Goal: Information Seeking & Learning: Learn about a topic

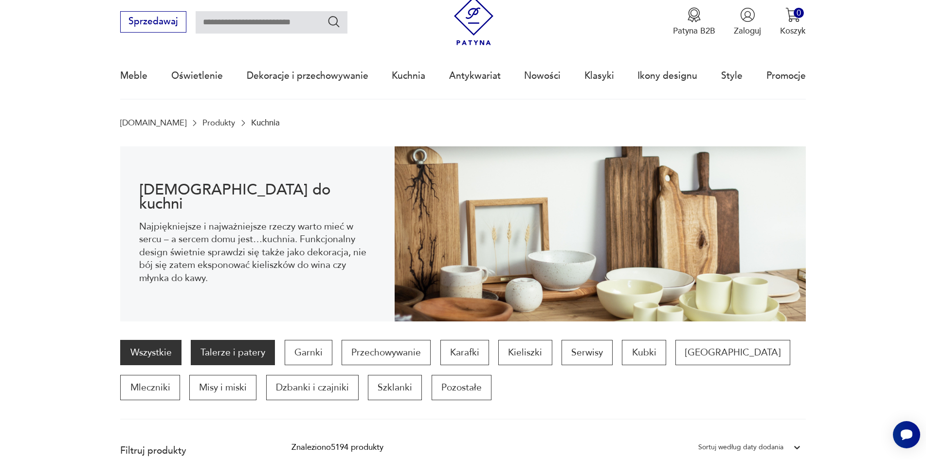
click at [233, 353] on p "Talerze i patery" at bounding box center [233, 352] width 84 height 25
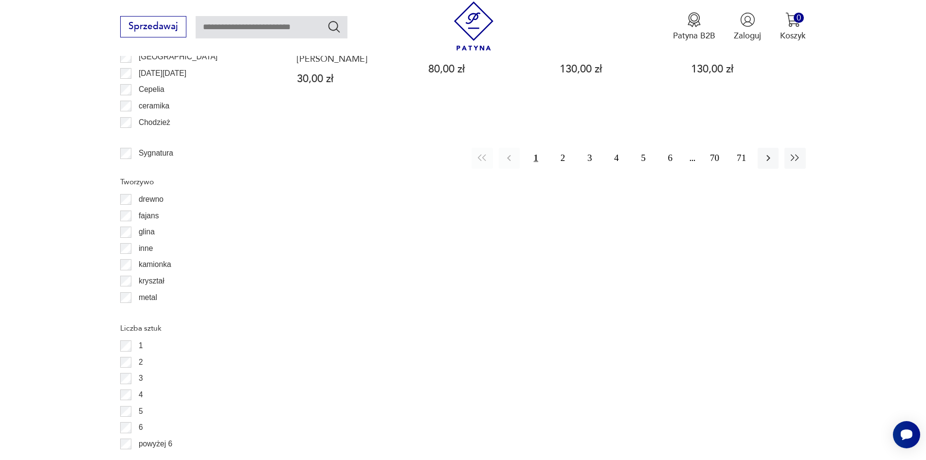
scroll to position [1297, 0]
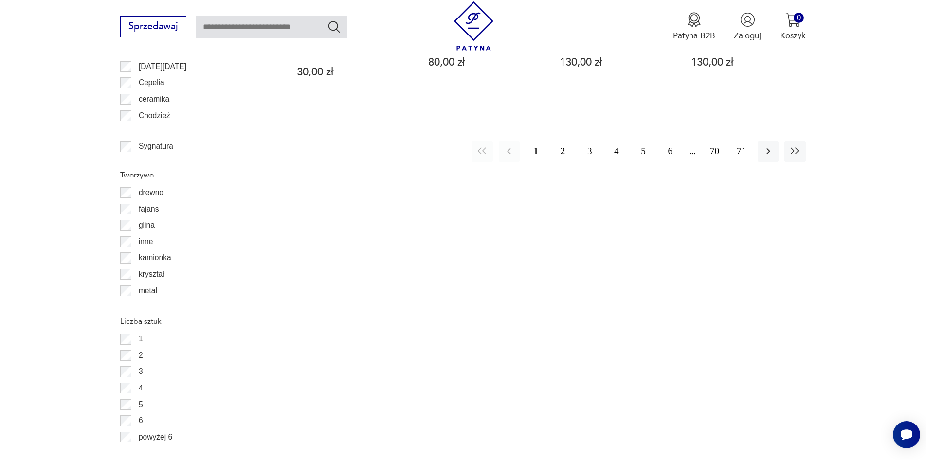
click at [561, 141] on button "2" at bounding box center [562, 151] width 21 height 21
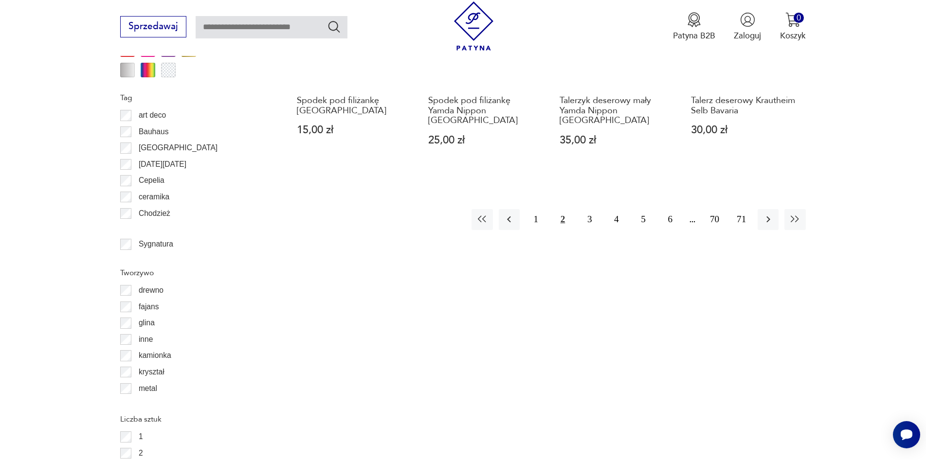
scroll to position [1200, 0]
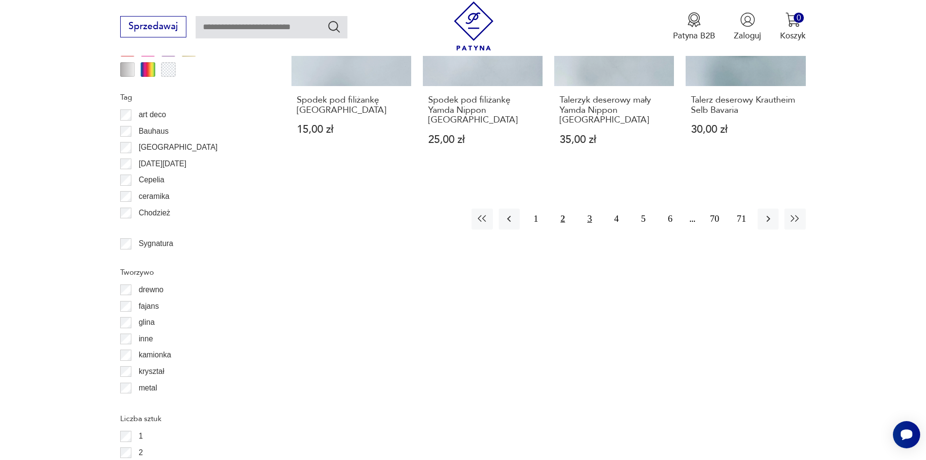
click at [590, 209] on button "3" at bounding box center [589, 219] width 21 height 21
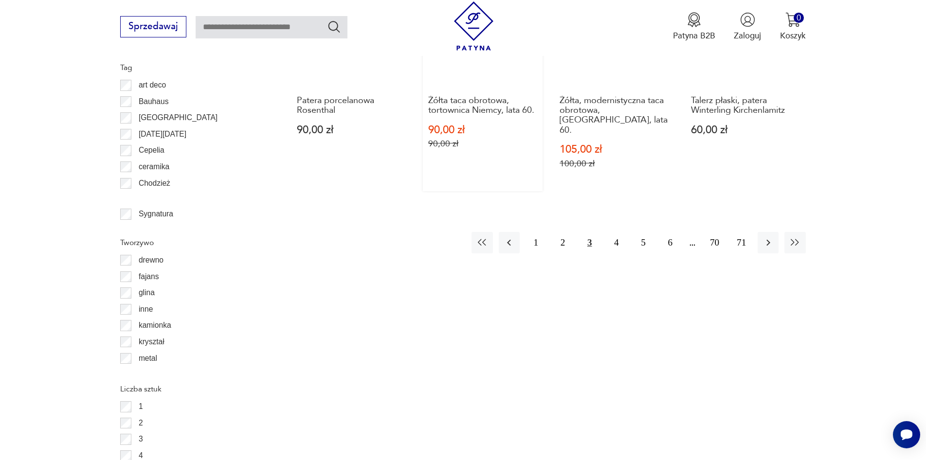
scroll to position [1248, 0]
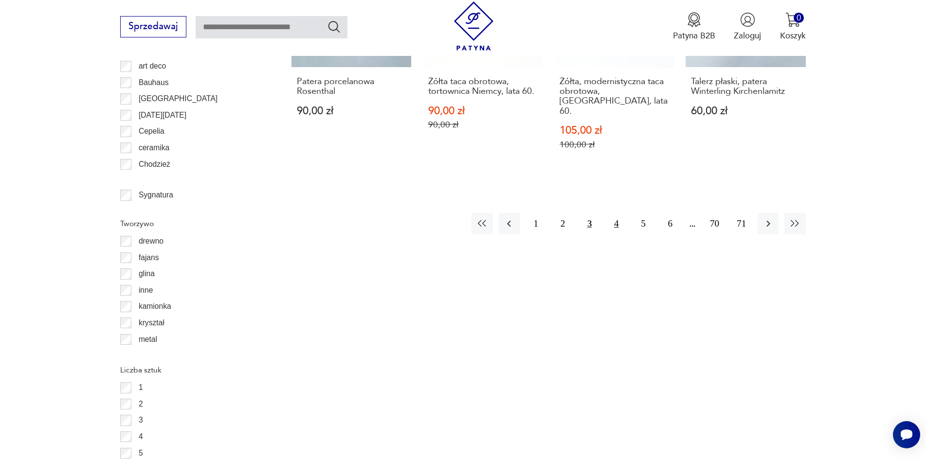
click at [617, 213] on button "4" at bounding box center [616, 223] width 21 height 21
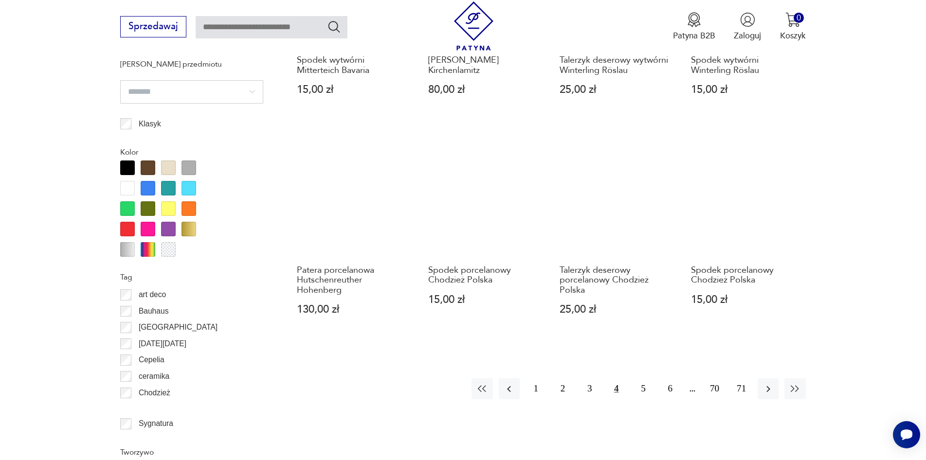
scroll to position [1151, 0]
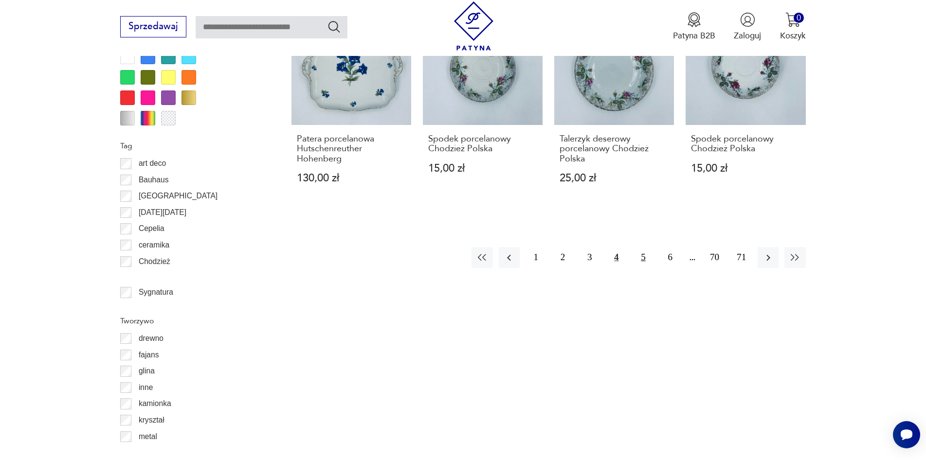
click at [641, 258] on button "5" at bounding box center [643, 257] width 21 height 21
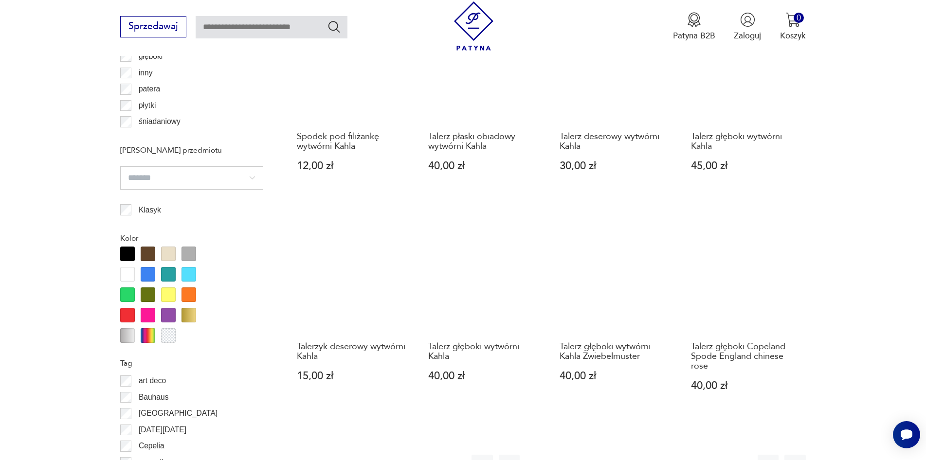
scroll to position [1005, 0]
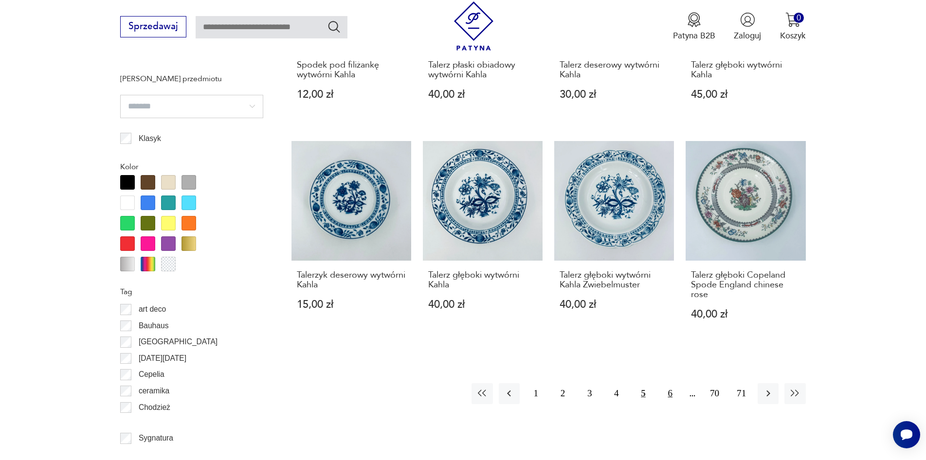
click at [672, 397] on button "6" at bounding box center [670, 393] width 21 height 21
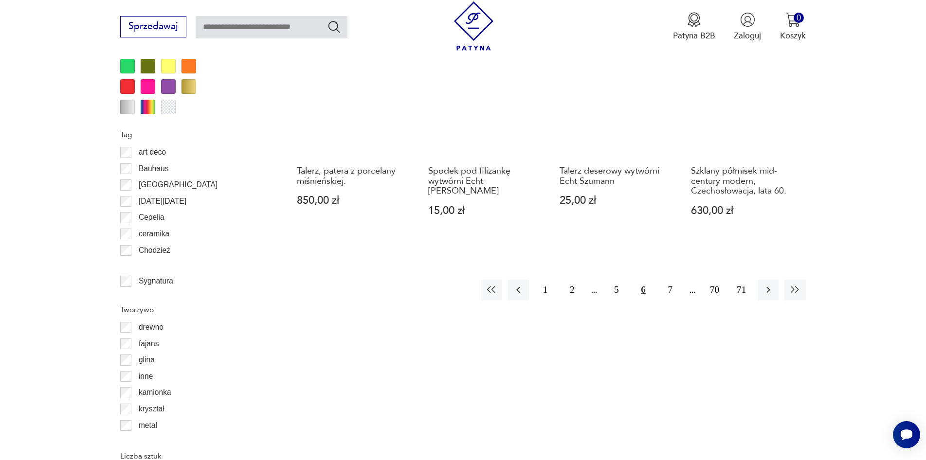
scroll to position [1200, 0]
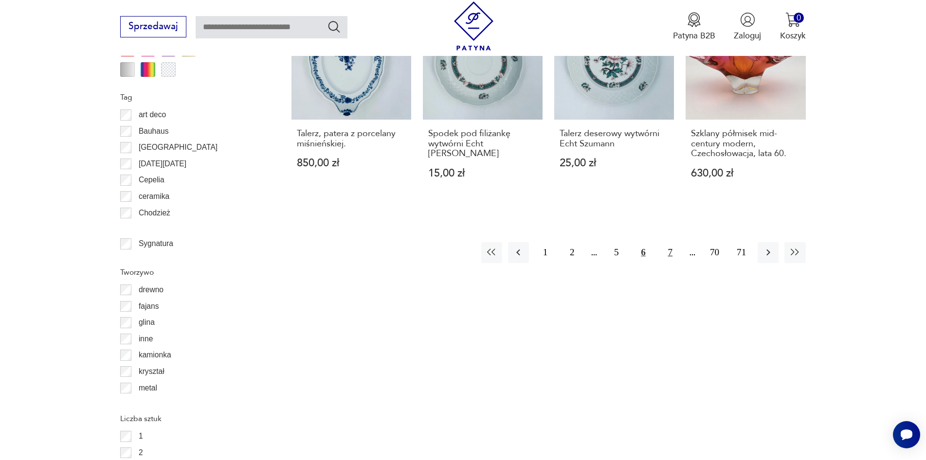
click at [670, 242] on button "7" at bounding box center [670, 252] width 21 height 21
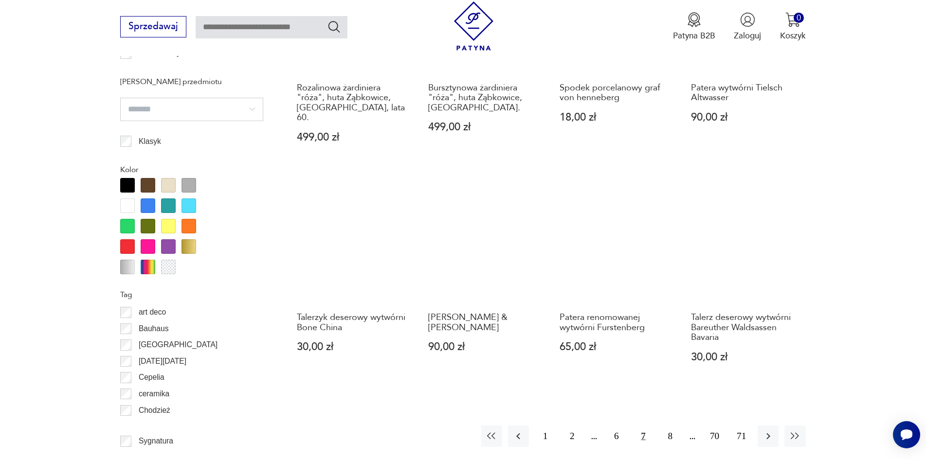
scroll to position [1005, 0]
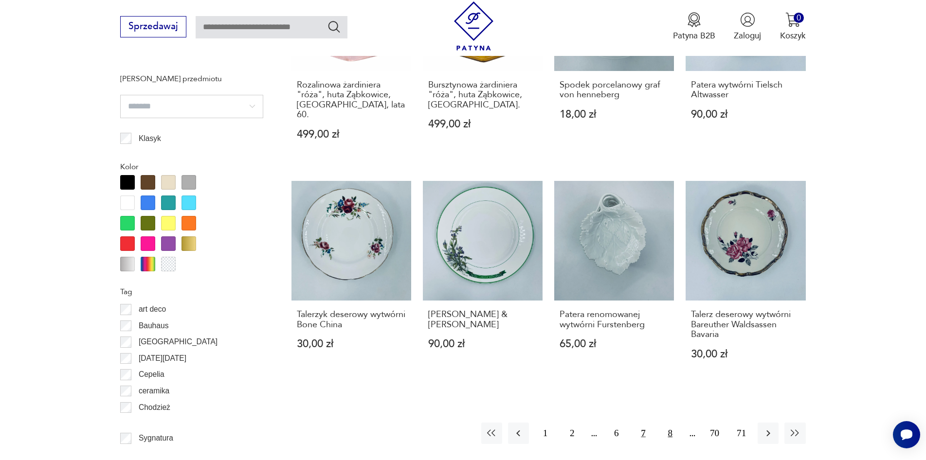
click at [671, 423] on button "8" at bounding box center [670, 433] width 21 height 21
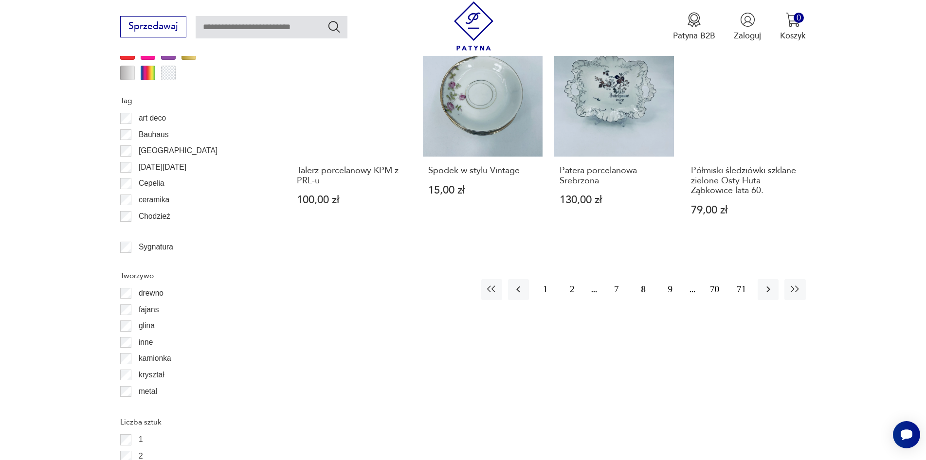
scroll to position [1200, 0]
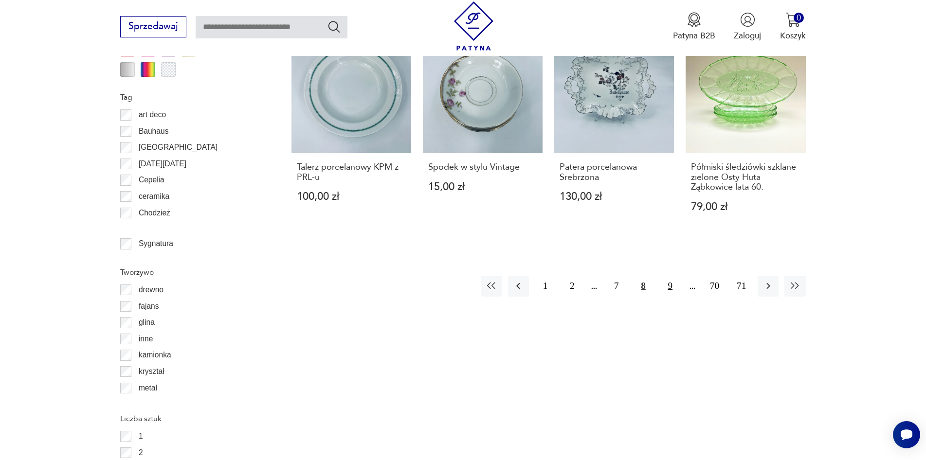
click at [669, 276] on button "9" at bounding box center [670, 286] width 21 height 21
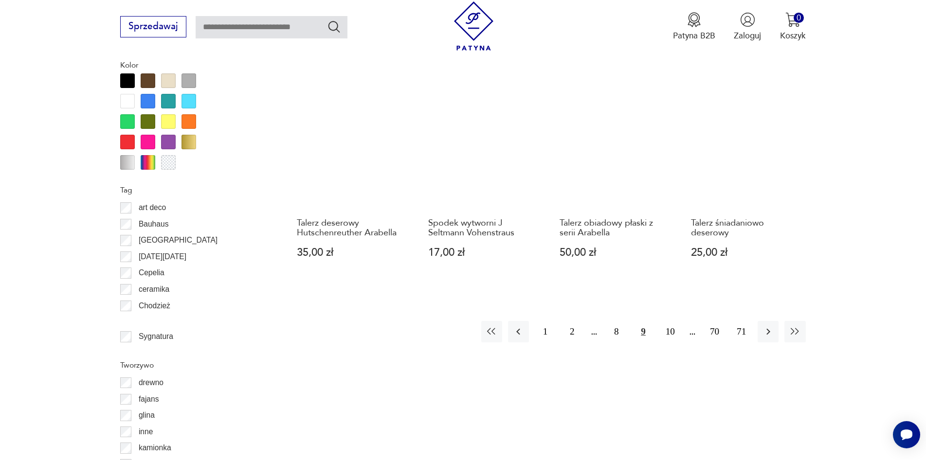
scroll to position [1151, 0]
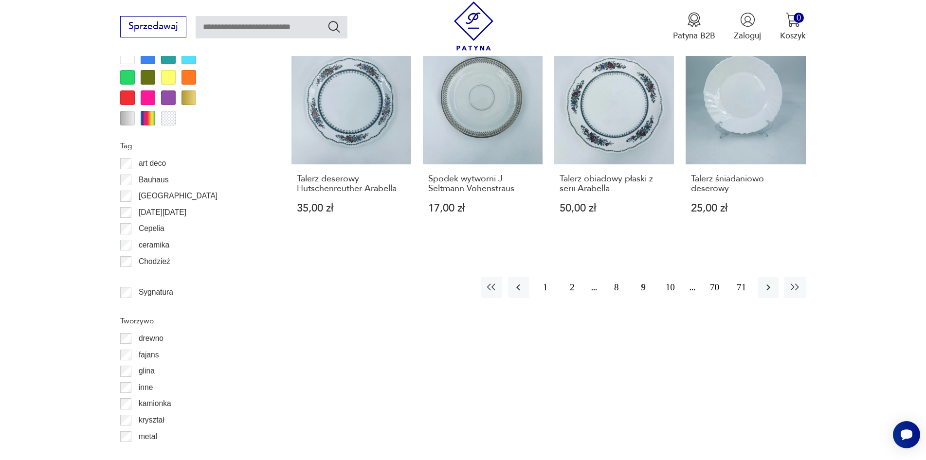
click at [672, 277] on button "10" at bounding box center [670, 287] width 21 height 21
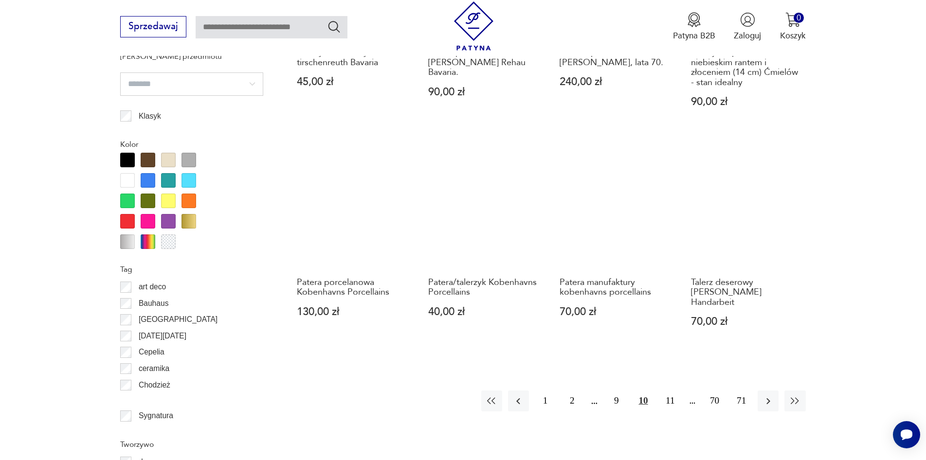
scroll to position [1054, 0]
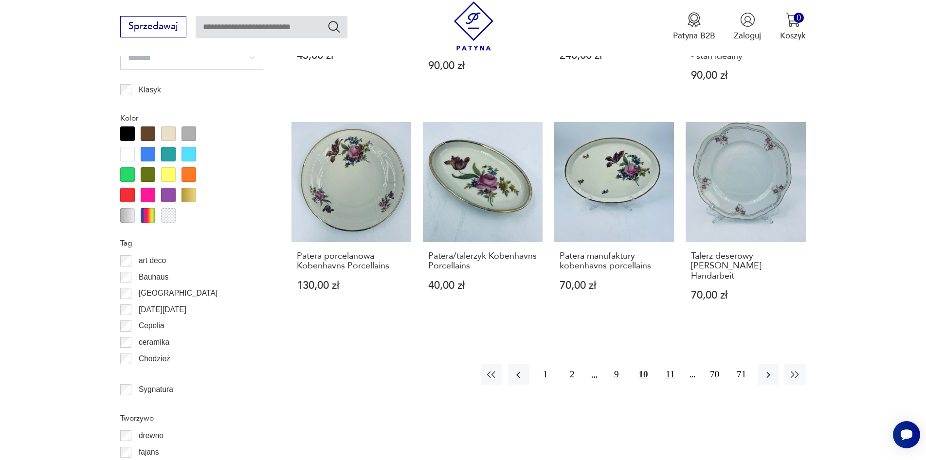
click at [670, 364] on button "11" at bounding box center [670, 374] width 21 height 21
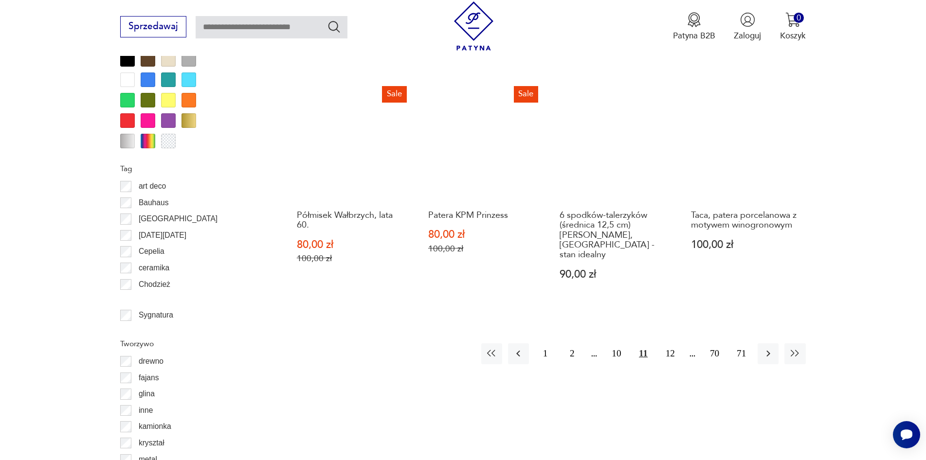
scroll to position [1151, 0]
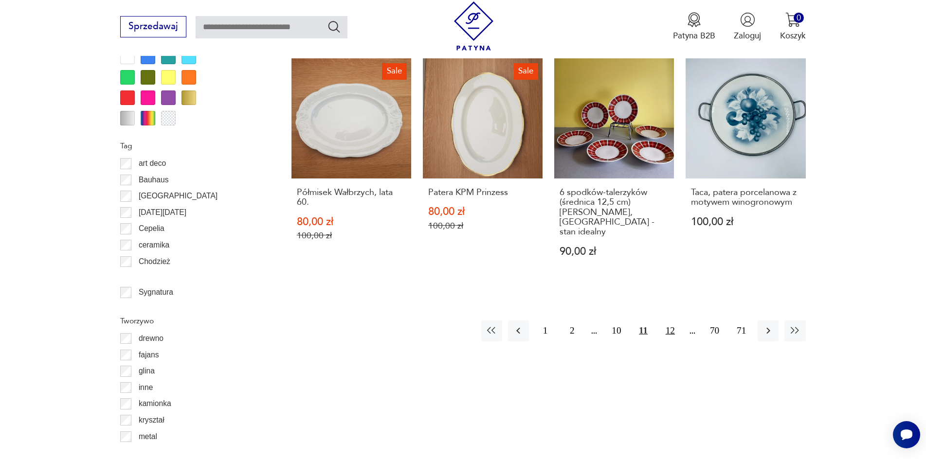
click at [668, 321] on button "12" at bounding box center [670, 331] width 21 height 21
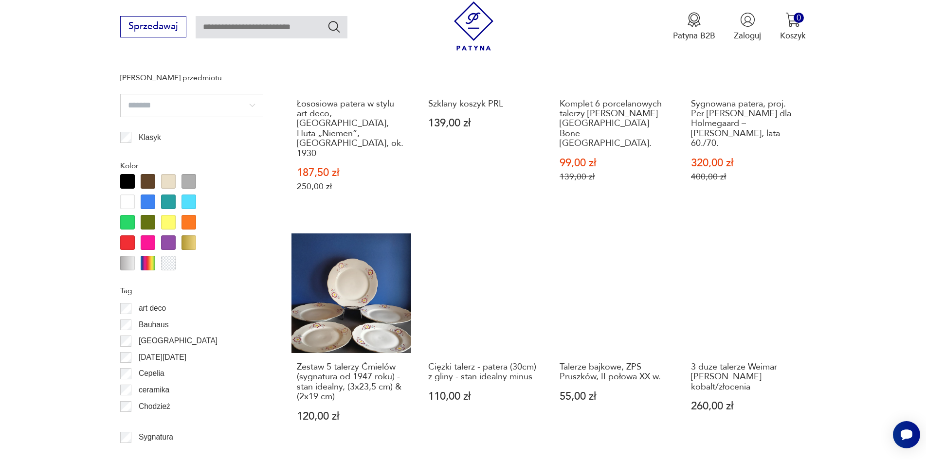
scroll to position [1248, 0]
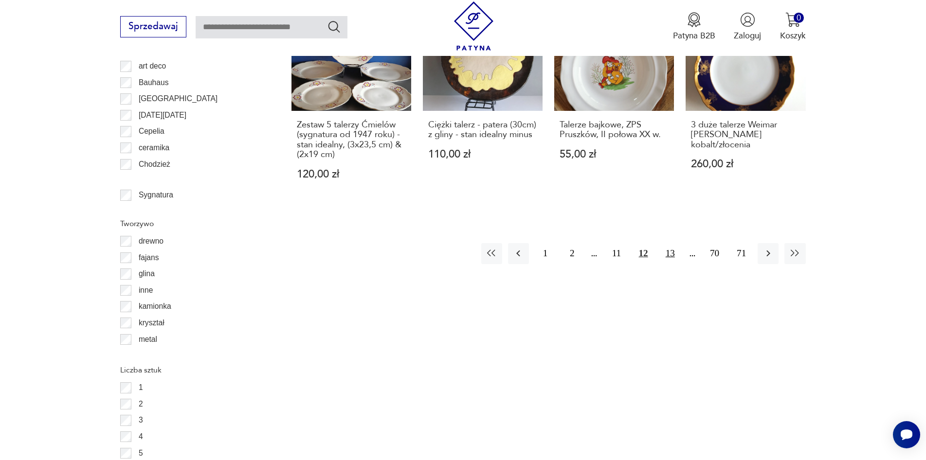
click at [670, 243] on button "13" at bounding box center [670, 253] width 21 height 21
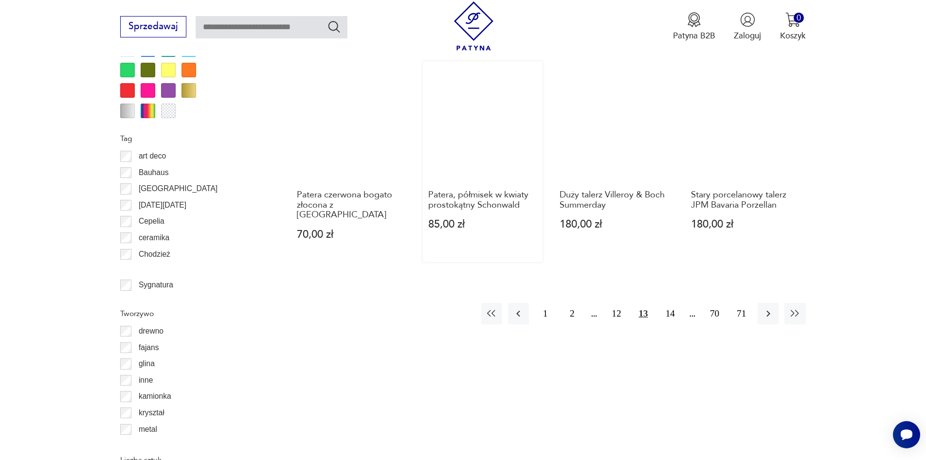
scroll to position [1200, 0]
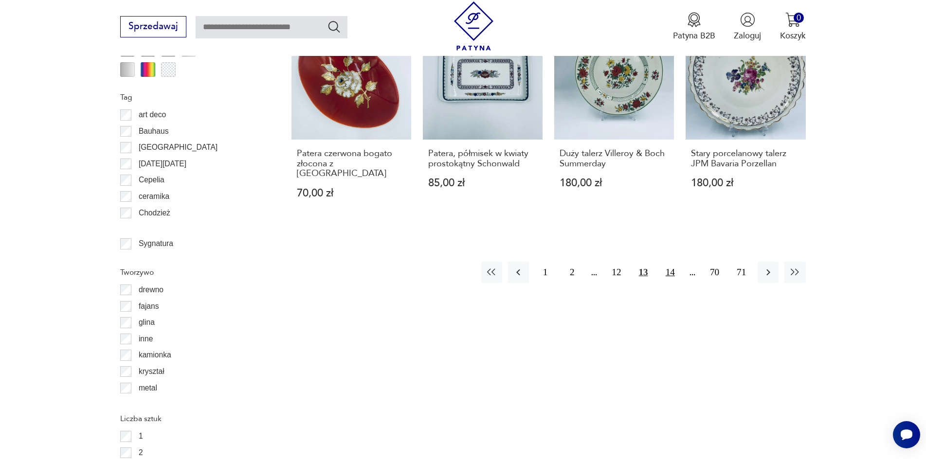
click at [670, 262] on button "14" at bounding box center [670, 272] width 21 height 21
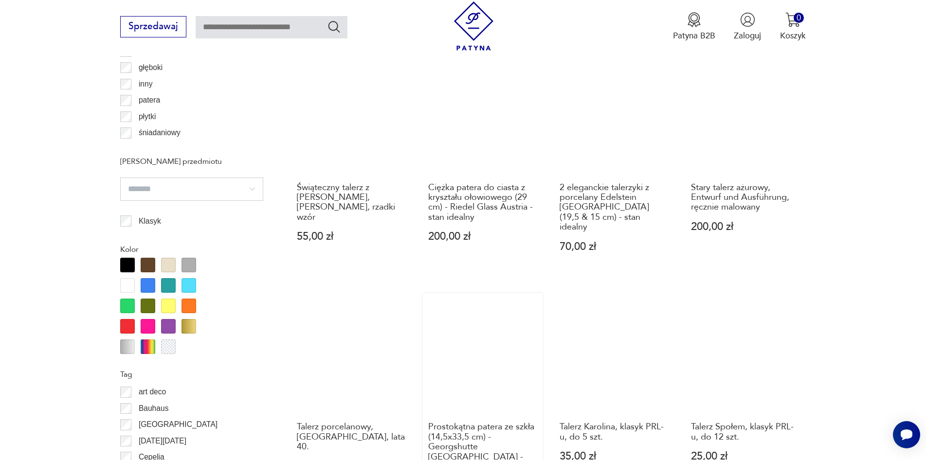
scroll to position [1054, 0]
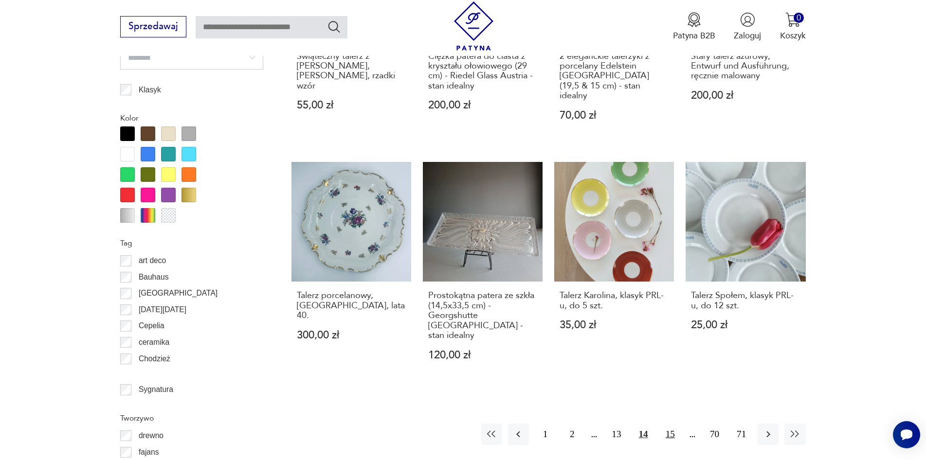
click at [670, 424] on button "15" at bounding box center [670, 434] width 21 height 21
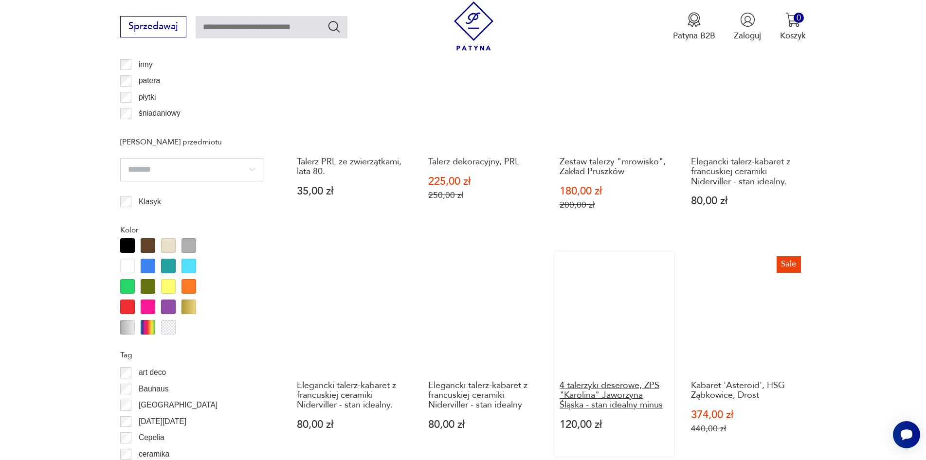
scroll to position [1005, 0]
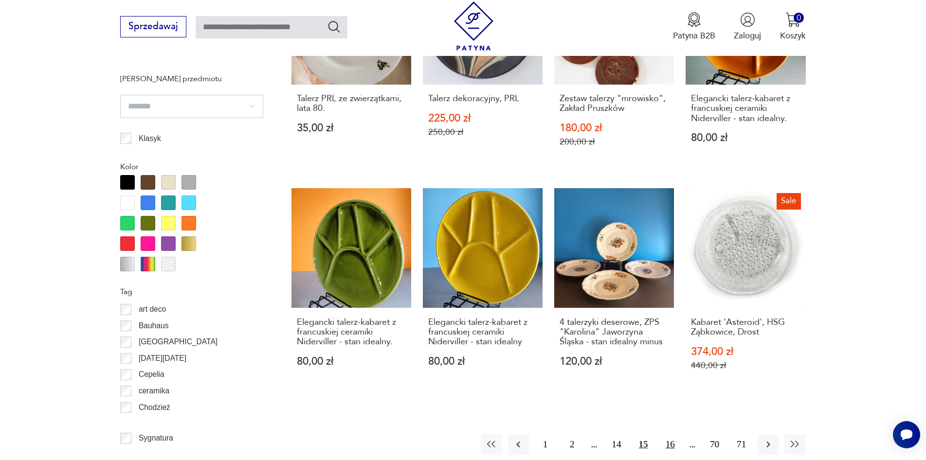
click at [674, 435] on button "16" at bounding box center [670, 445] width 21 height 21
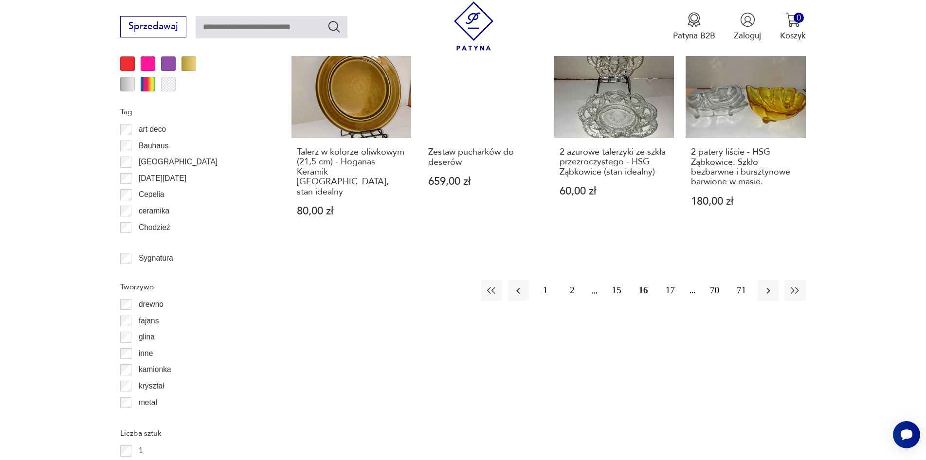
scroll to position [1200, 0]
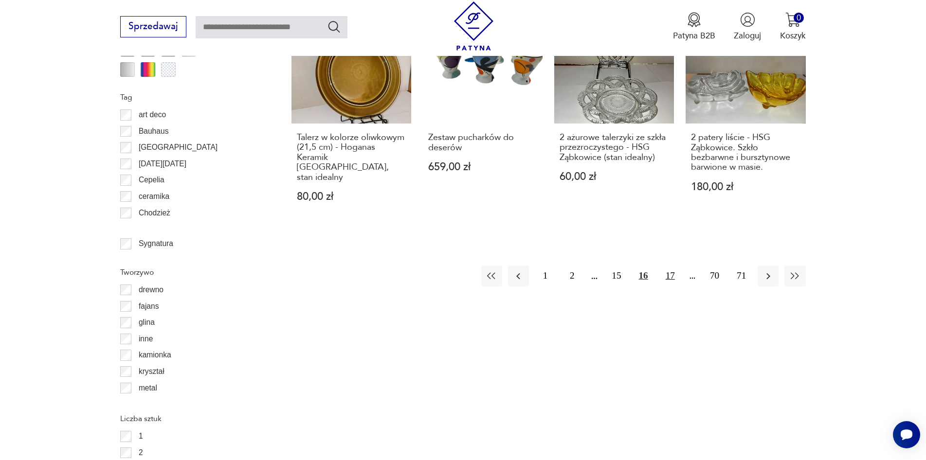
click at [668, 266] on button "17" at bounding box center [670, 276] width 21 height 21
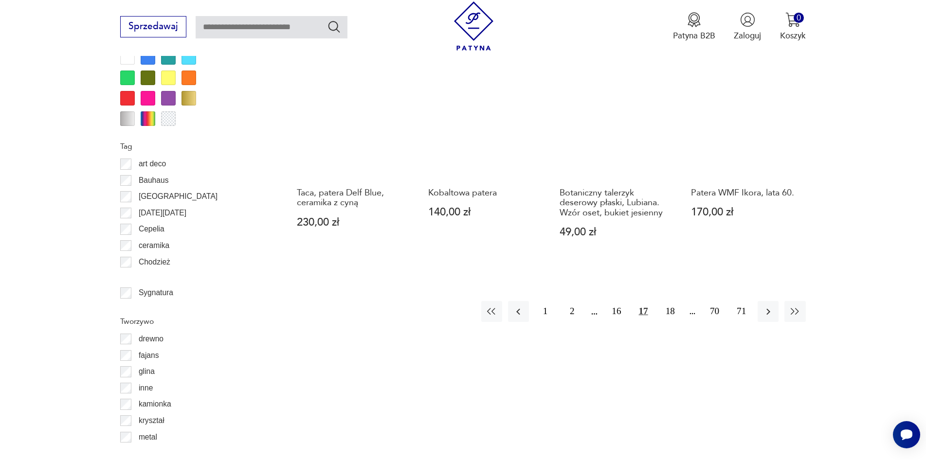
scroll to position [1151, 0]
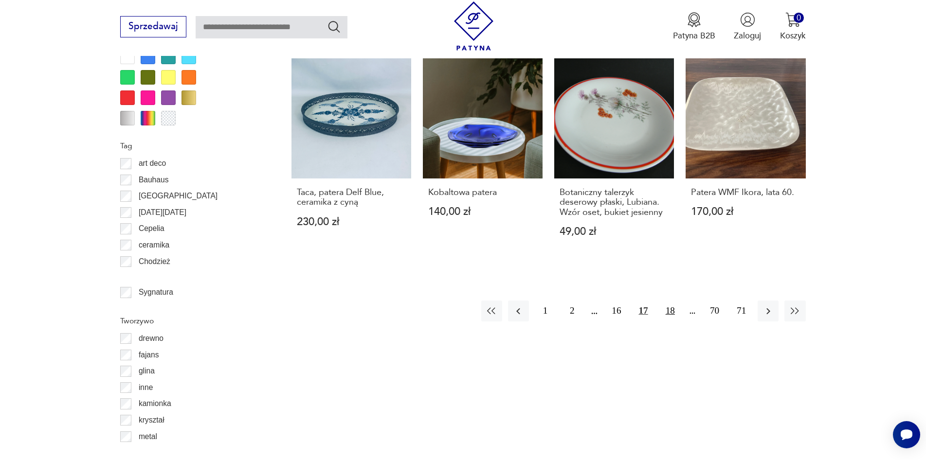
click at [671, 301] on button "18" at bounding box center [670, 311] width 21 height 21
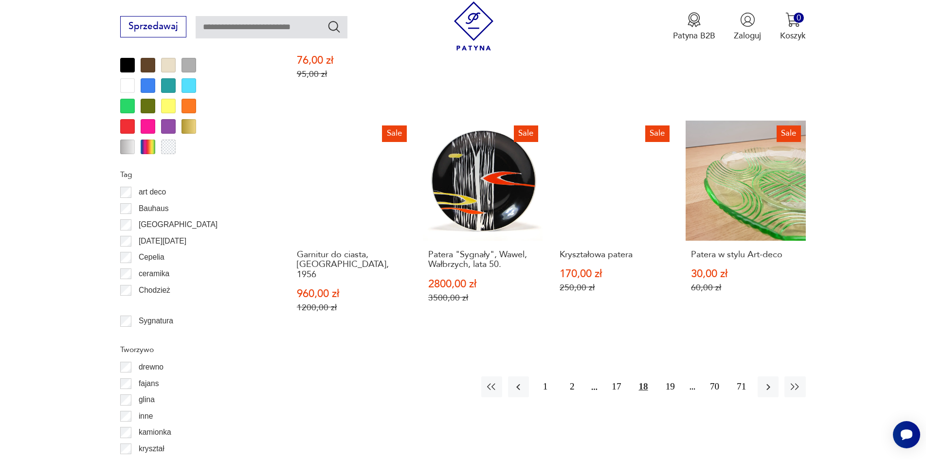
scroll to position [1151, 0]
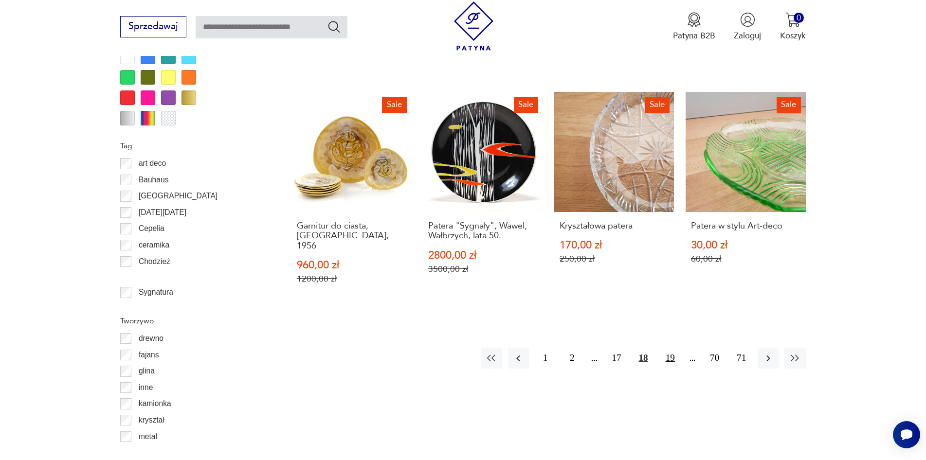
click at [671, 348] on button "19" at bounding box center [670, 358] width 21 height 21
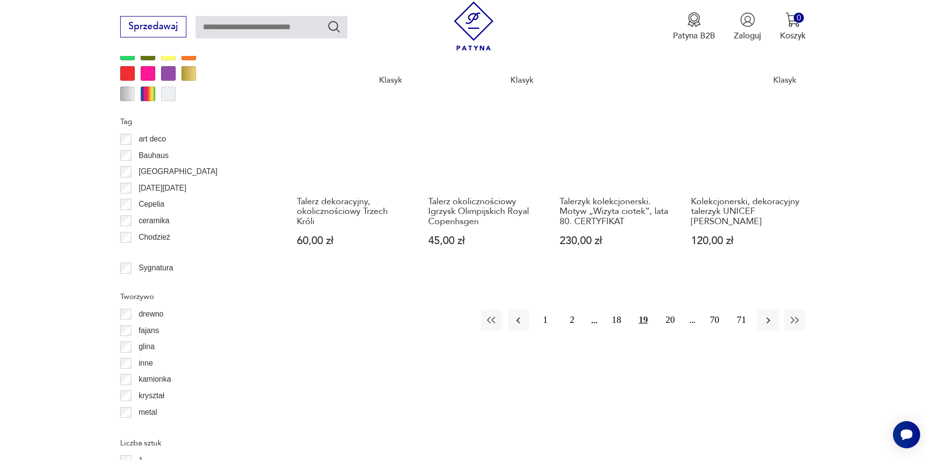
scroll to position [1297, 0]
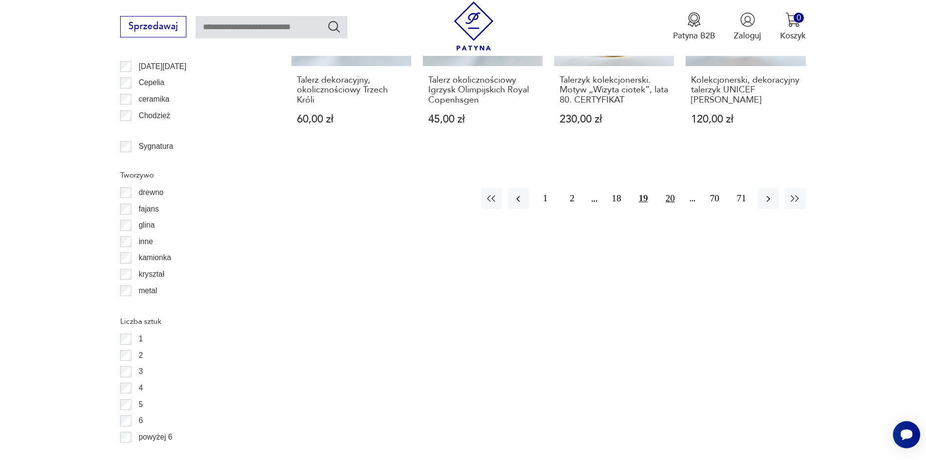
click at [674, 188] on button "20" at bounding box center [670, 198] width 21 height 21
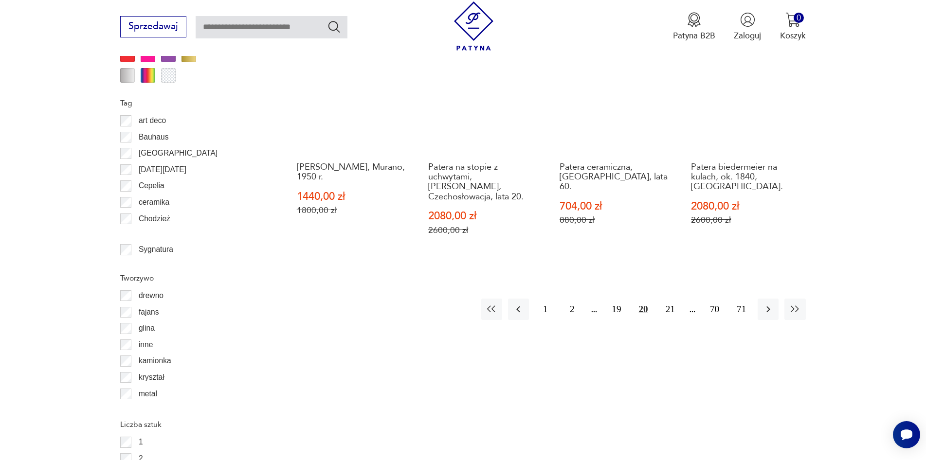
scroll to position [1200, 0]
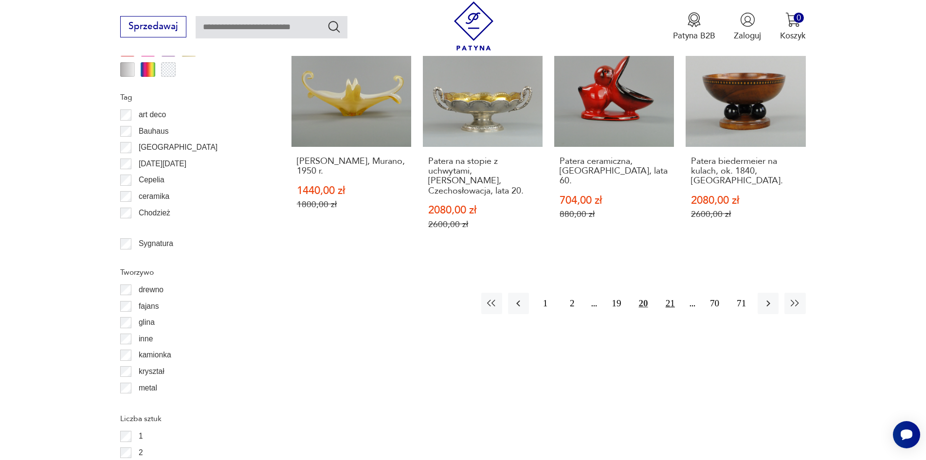
click at [671, 293] on button "21" at bounding box center [670, 303] width 21 height 21
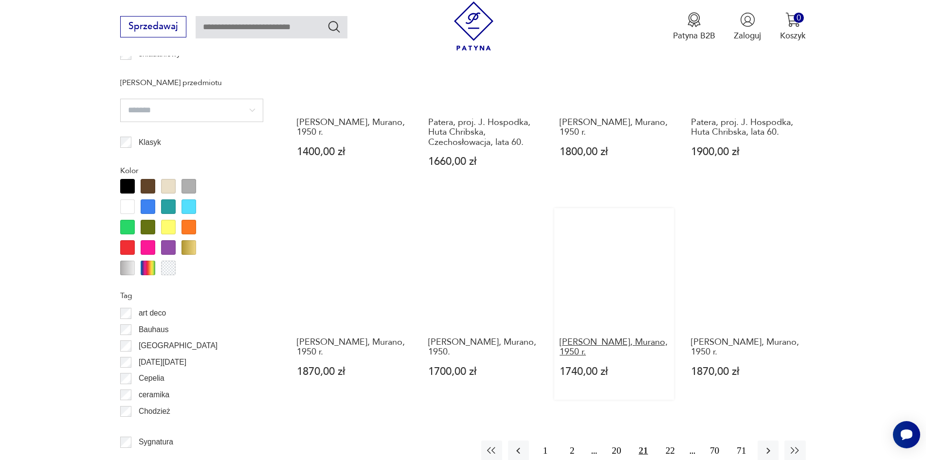
scroll to position [1005, 0]
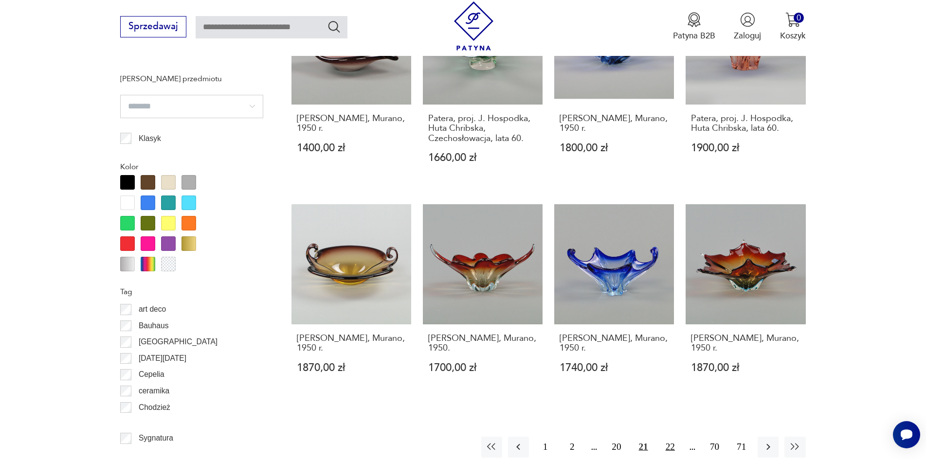
click at [670, 437] on button "22" at bounding box center [670, 447] width 21 height 21
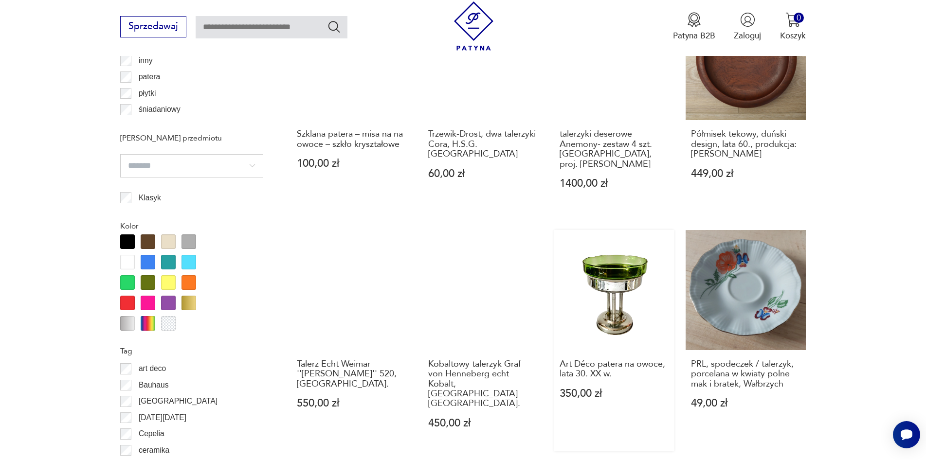
scroll to position [1200, 0]
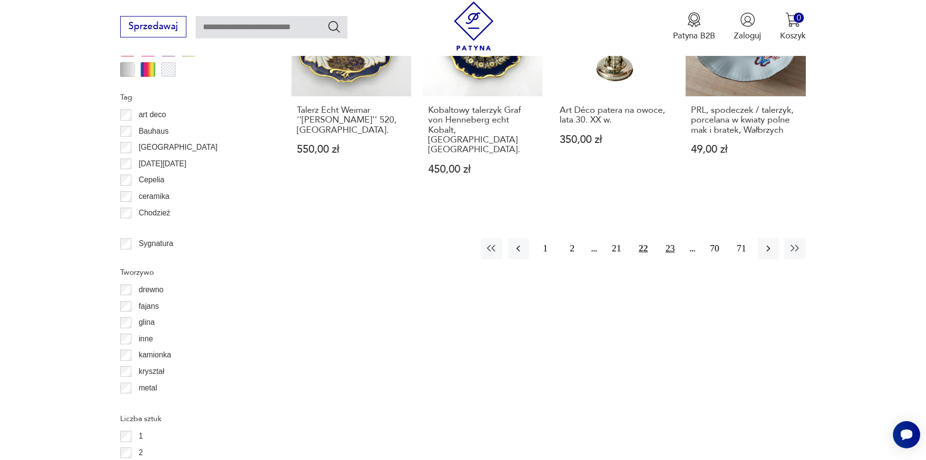
click at [674, 238] on button "23" at bounding box center [670, 248] width 21 height 21
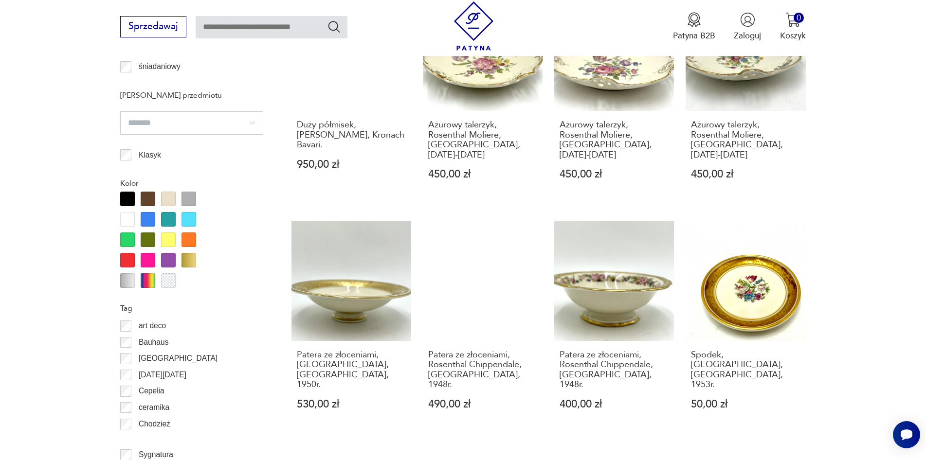
scroll to position [1102, 0]
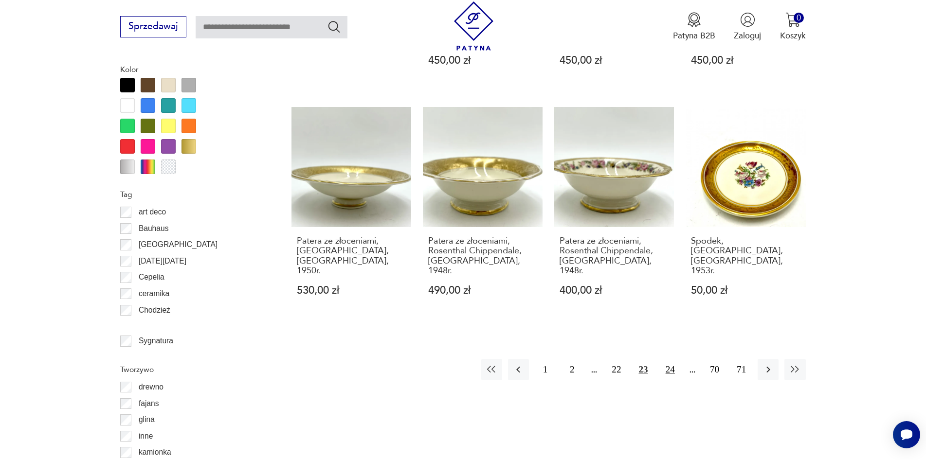
click at [673, 359] on button "24" at bounding box center [670, 369] width 21 height 21
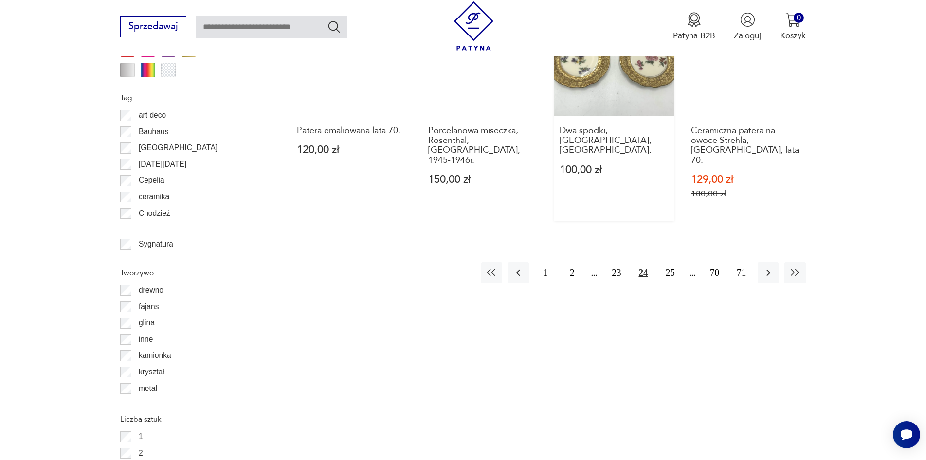
scroll to position [1200, 0]
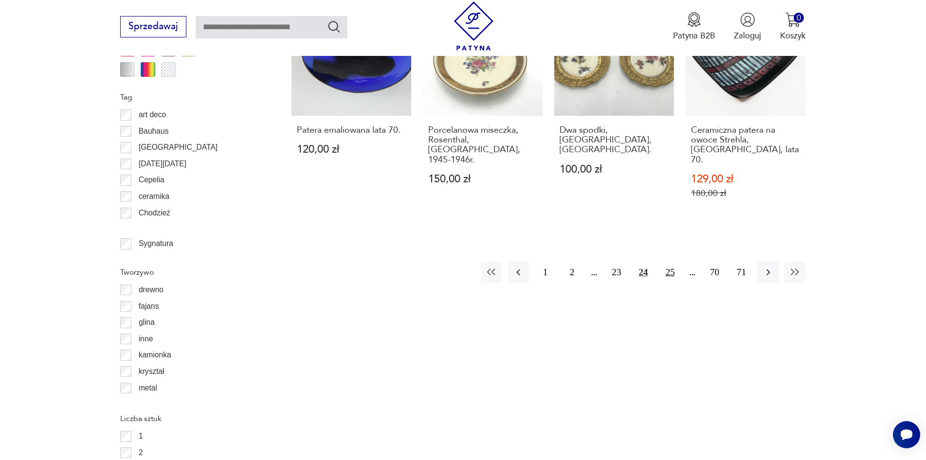
click at [672, 262] on button "25" at bounding box center [670, 272] width 21 height 21
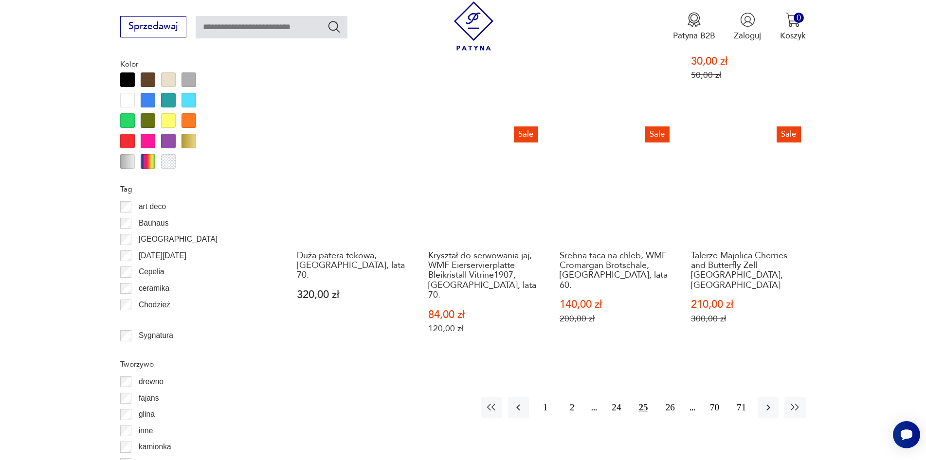
scroll to position [1151, 0]
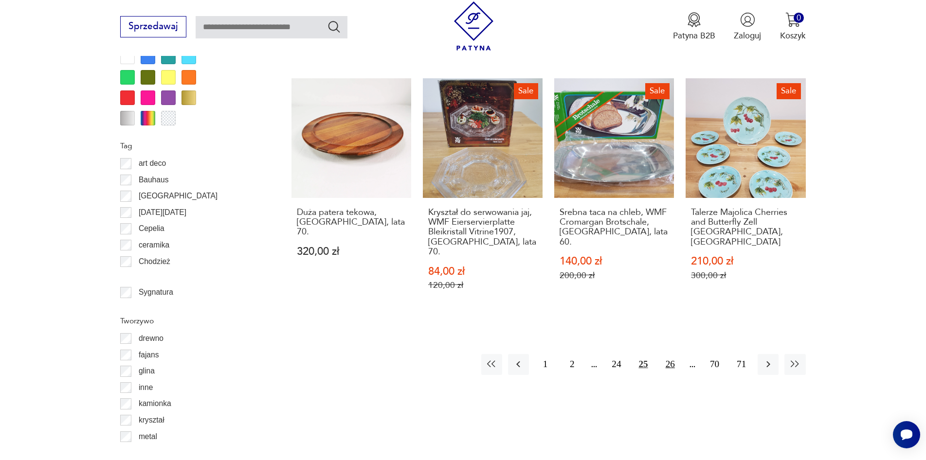
click at [670, 354] on button "26" at bounding box center [670, 364] width 21 height 21
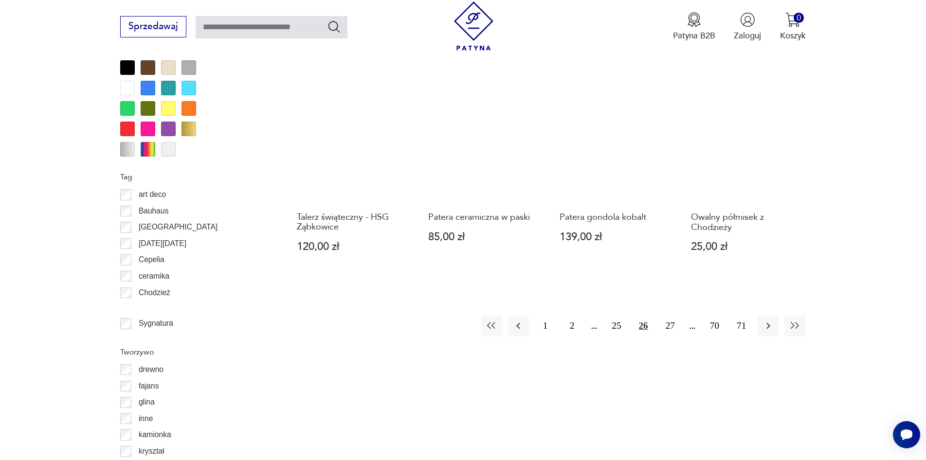
scroll to position [1151, 0]
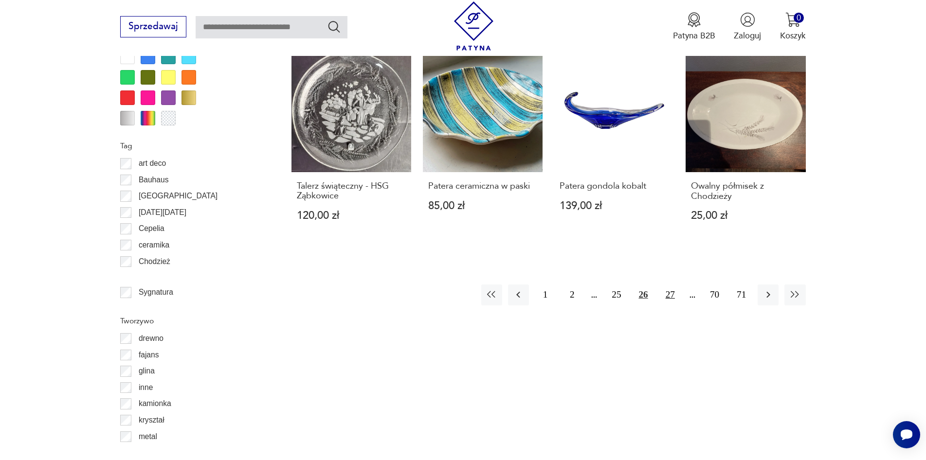
click at [670, 285] on button "27" at bounding box center [670, 295] width 21 height 21
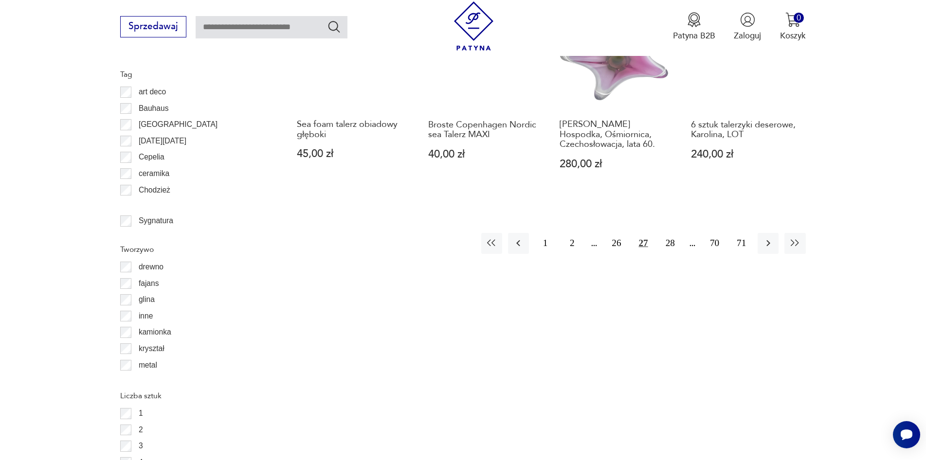
scroll to position [1297, 0]
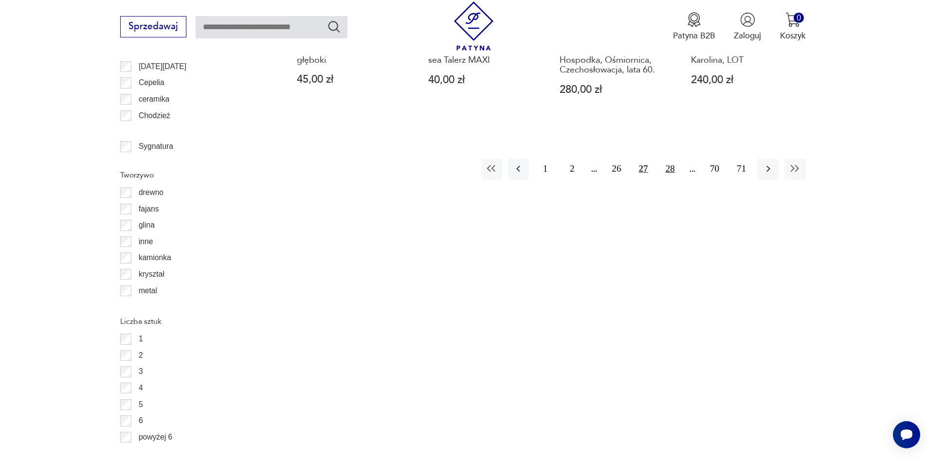
click at [673, 159] on button "28" at bounding box center [670, 169] width 21 height 21
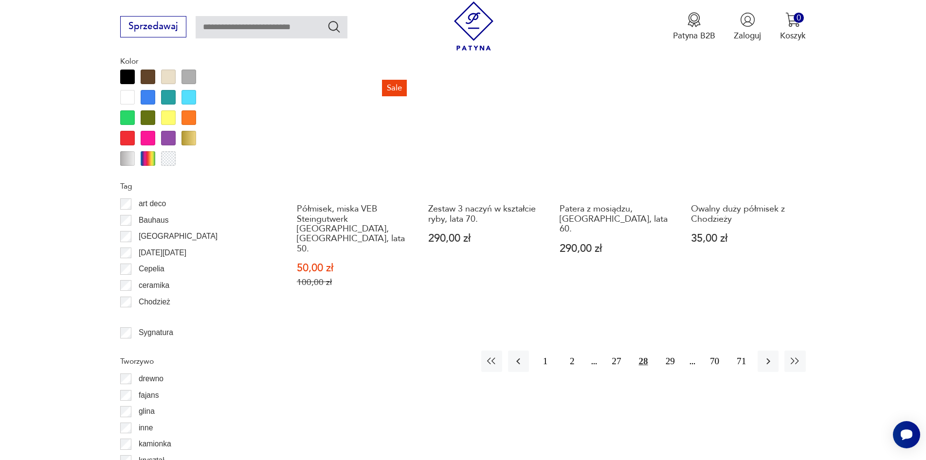
scroll to position [1200, 0]
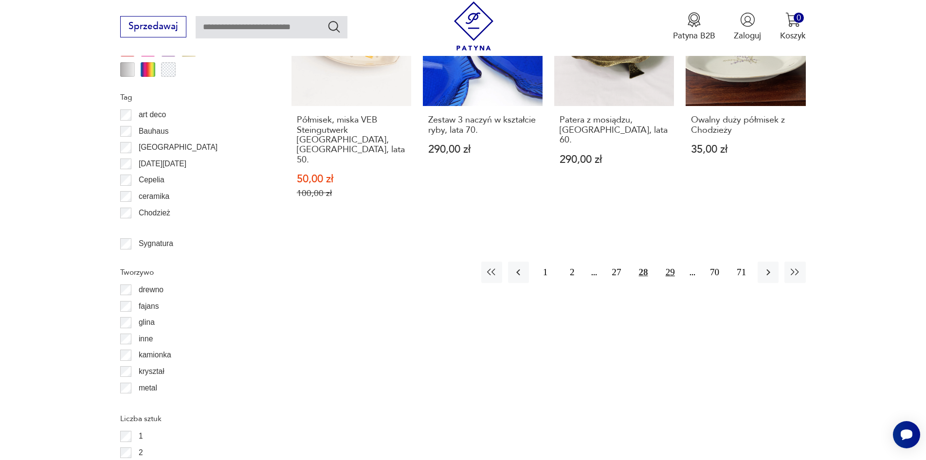
click at [673, 262] on button "29" at bounding box center [670, 272] width 21 height 21
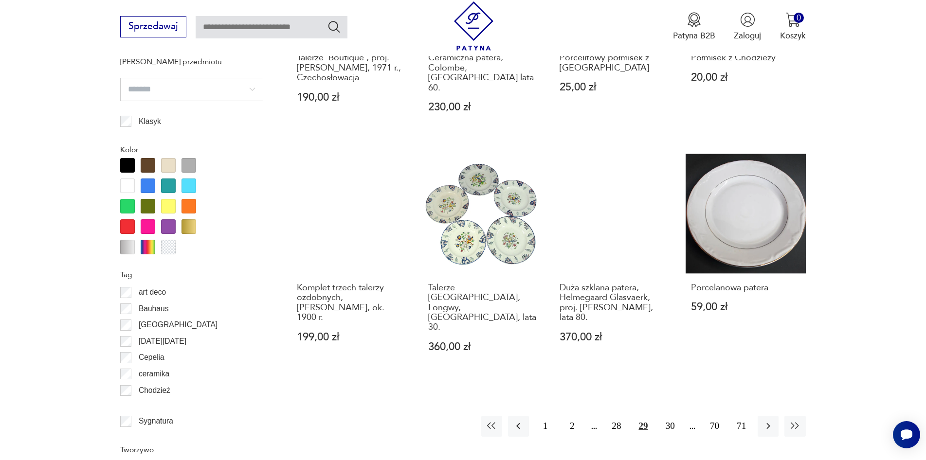
scroll to position [1151, 0]
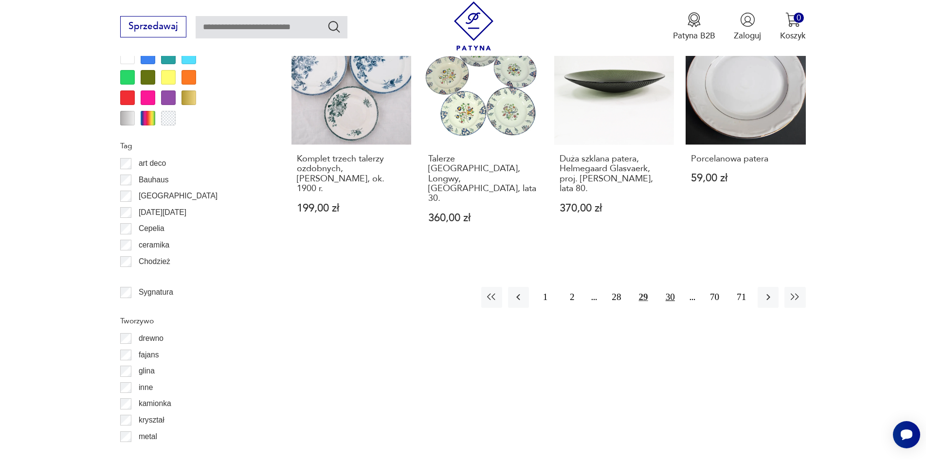
click at [671, 287] on button "30" at bounding box center [670, 297] width 21 height 21
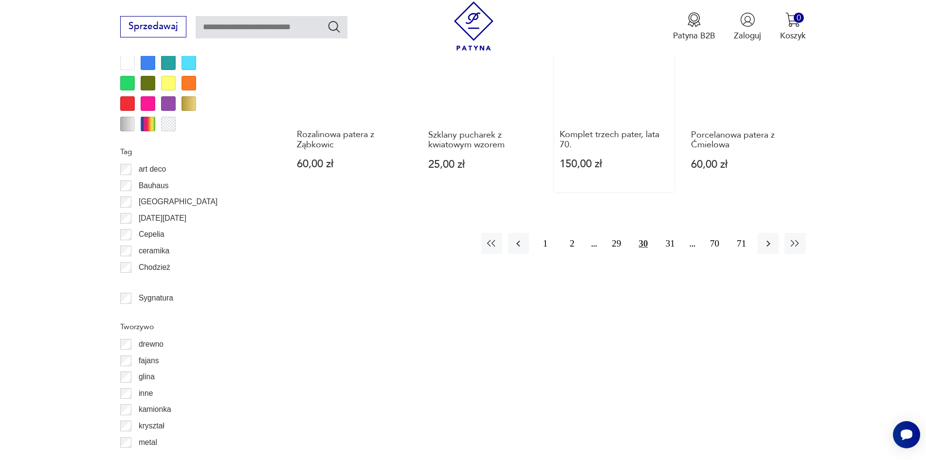
scroll to position [1151, 0]
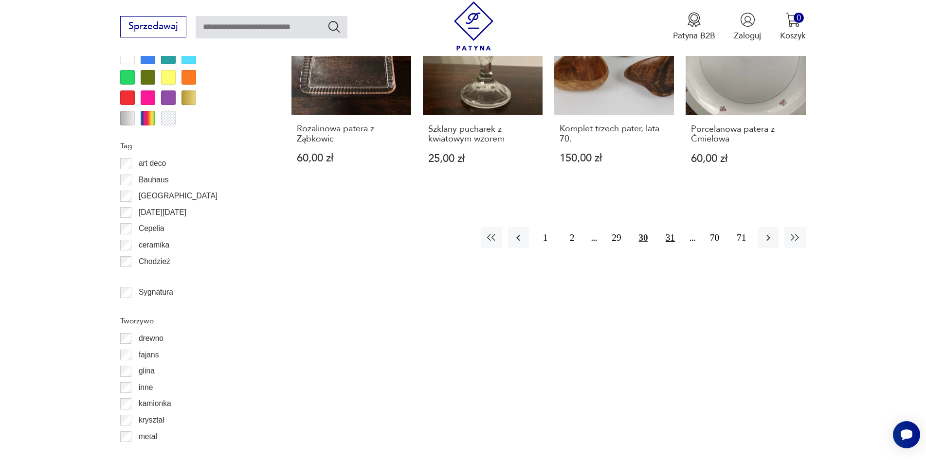
click at [671, 239] on button "31" at bounding box center [670, 237] width 21 height 21
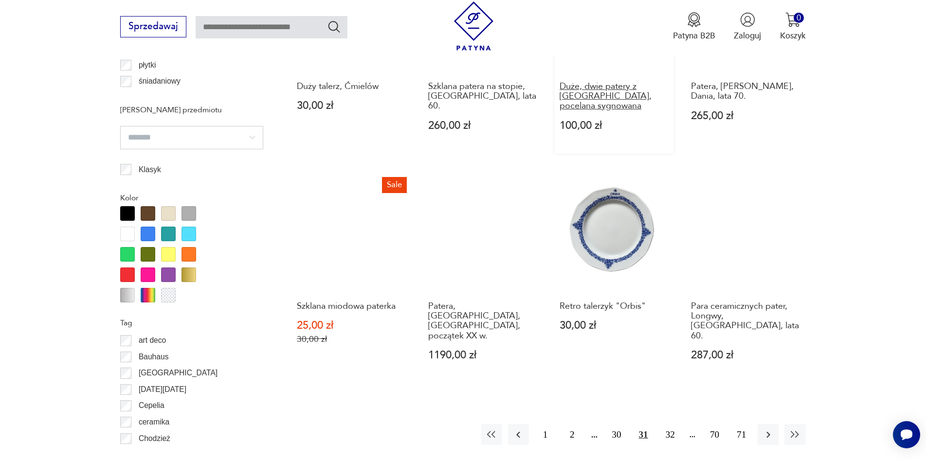
scroll to position [1005, 0]
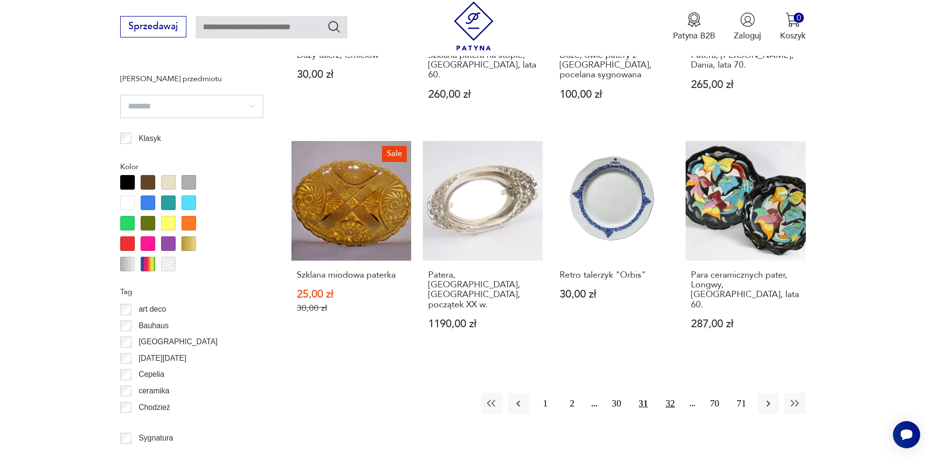
click at [670, 393] on button "32" at bounding box center [670, 403] width 21 height 21
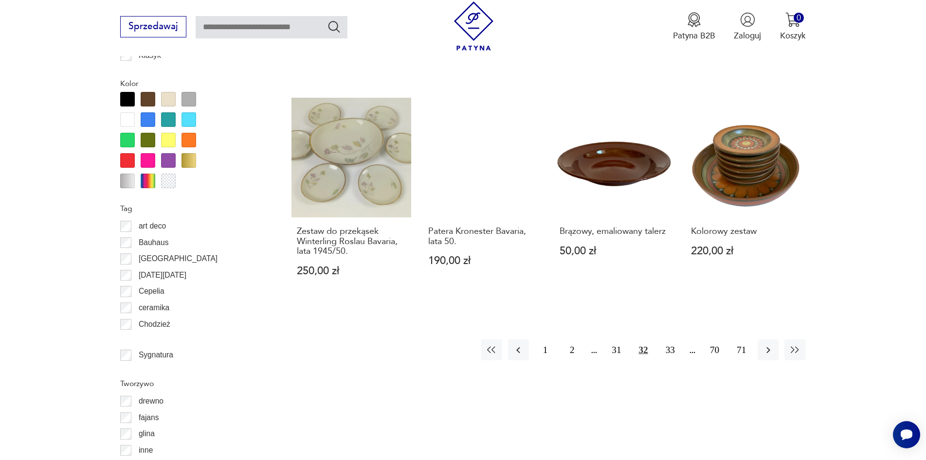
scroll to position [1151, 0]
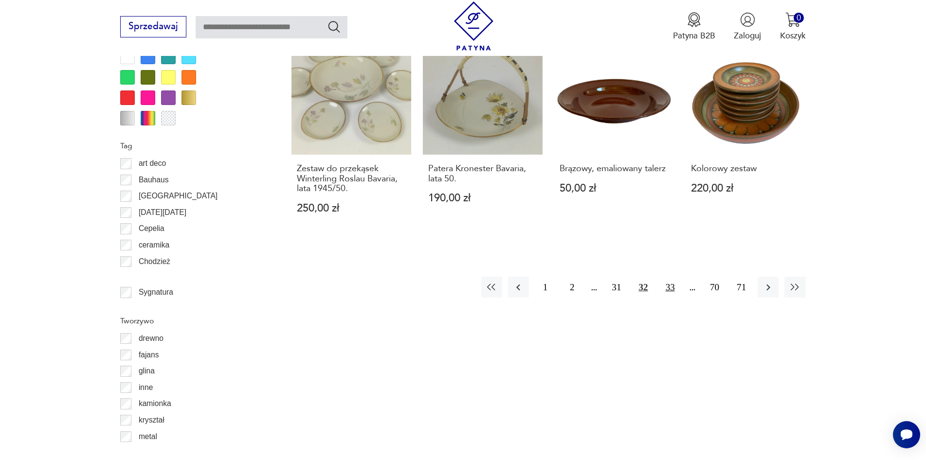
click at [670, 277] on button "33" at bounding box center [670, 287] width 21 height 21
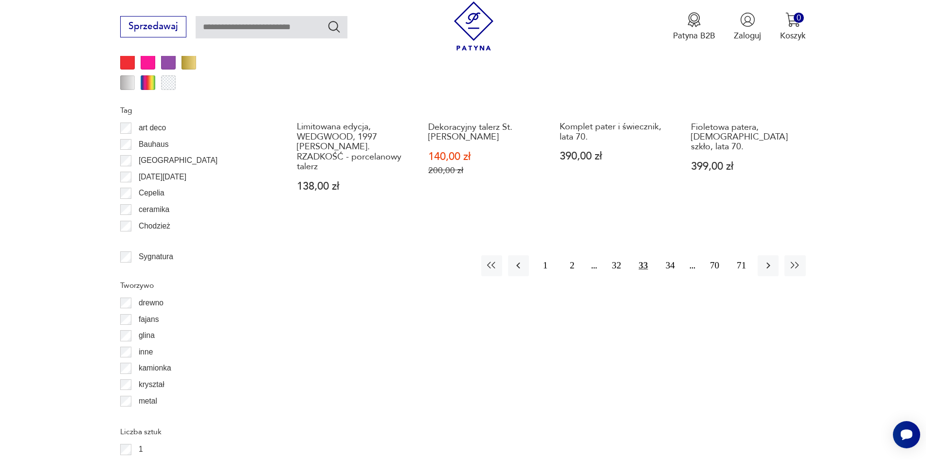
scroll to position [1200, 0]
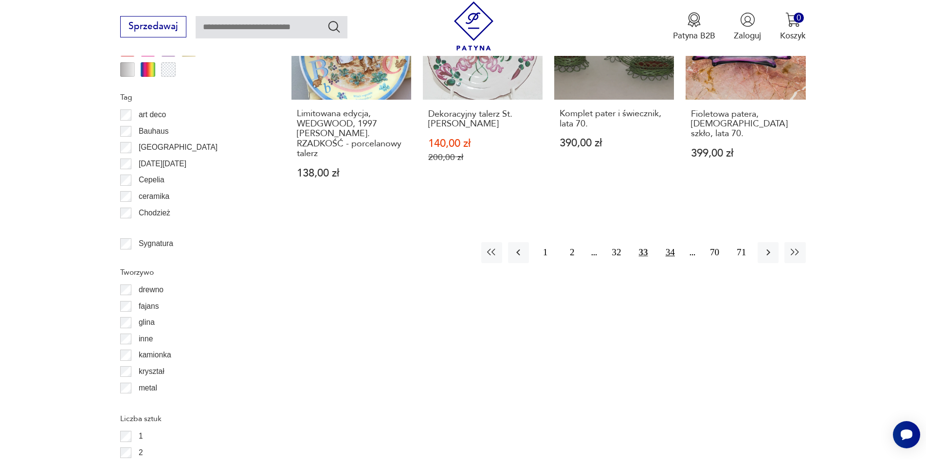
click at [670, 242] on button "34" at bounding box center [670, 252] width 21 height 21
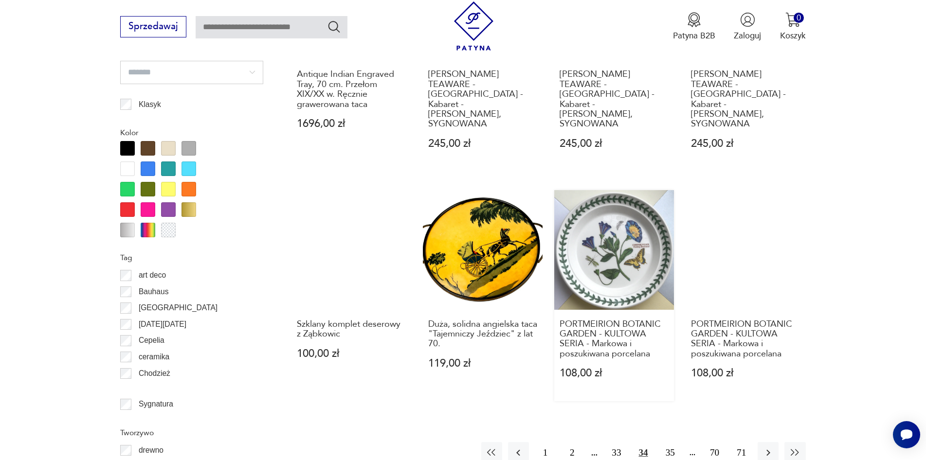
scroll to position [1102, 0]
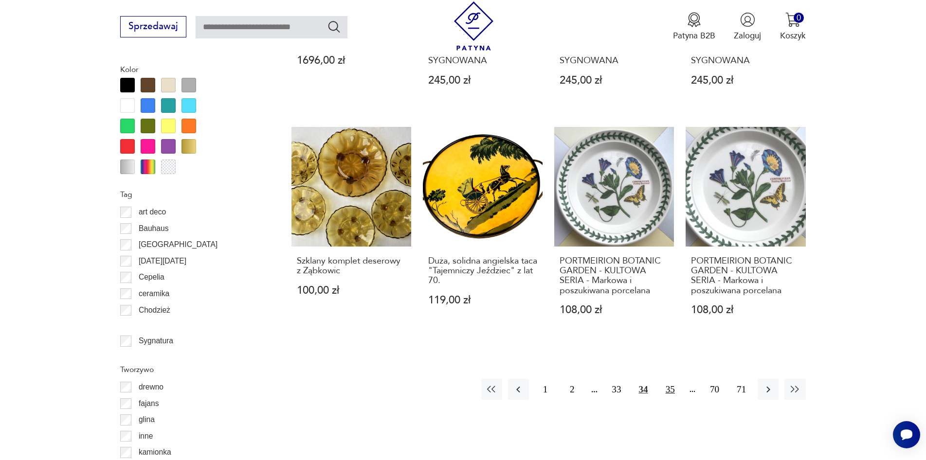
click at [671, 379] on button "35" at bounding box center [670, 389] width 21 height 21
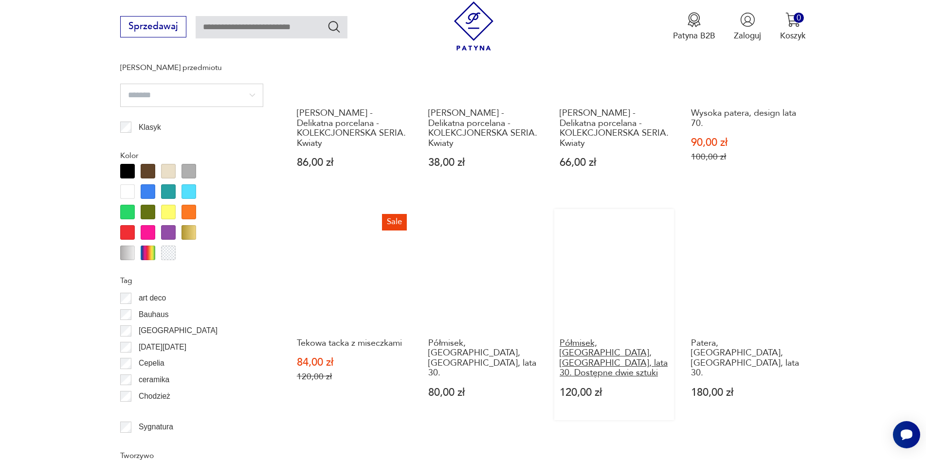
scroll to position [1054, 0]
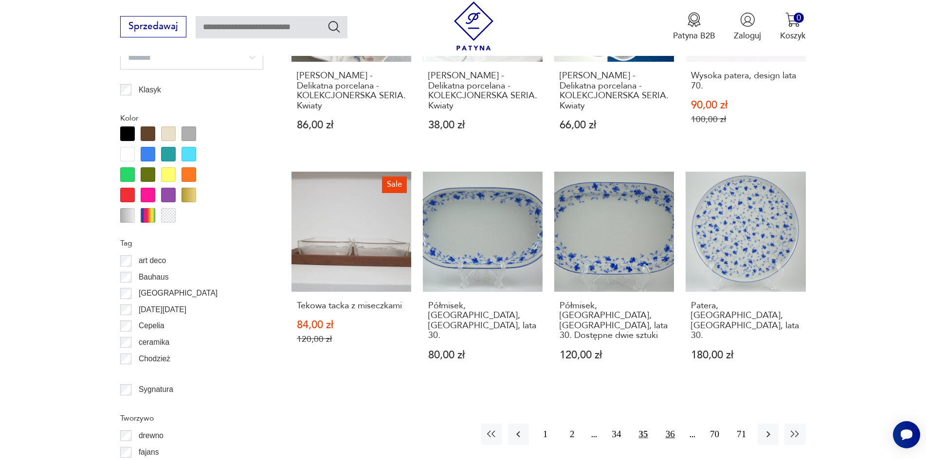
click at [671, 424] on button "36" at bounding box center [670, 434] width 21 height 21
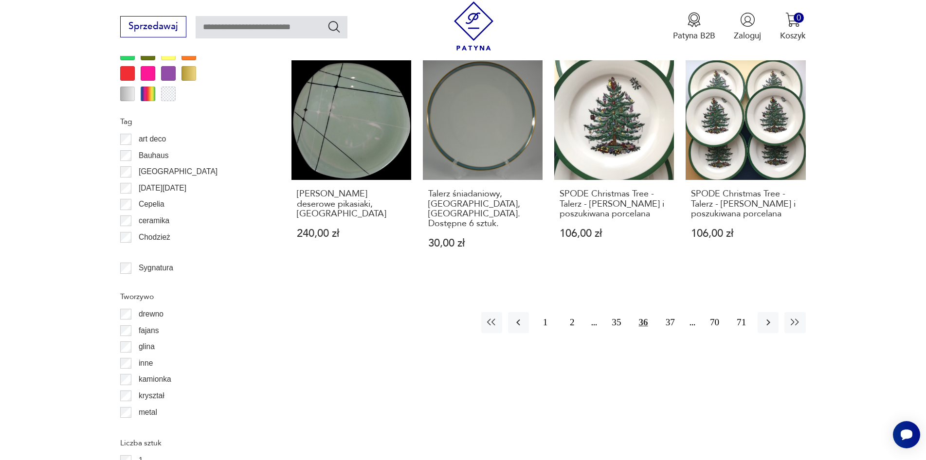
scroll to position [1200, 0]
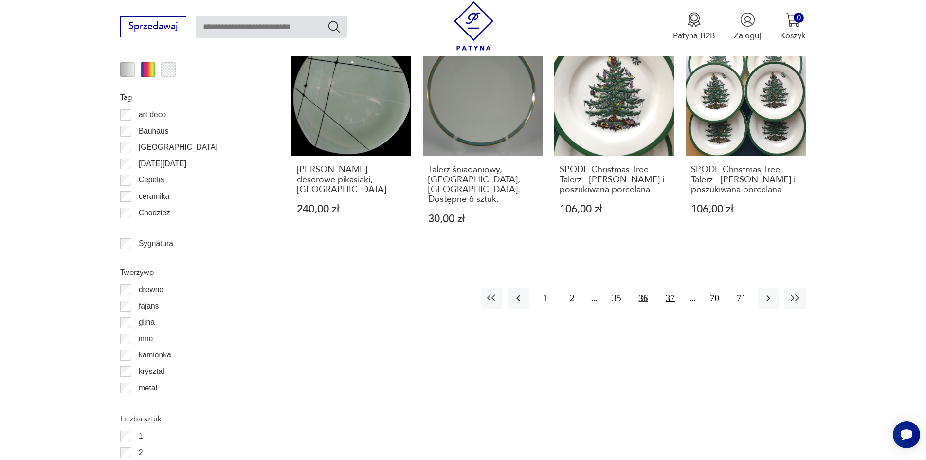
click at [668, 288] on button "37" at bounding box center [670, 298] width 21 height 21
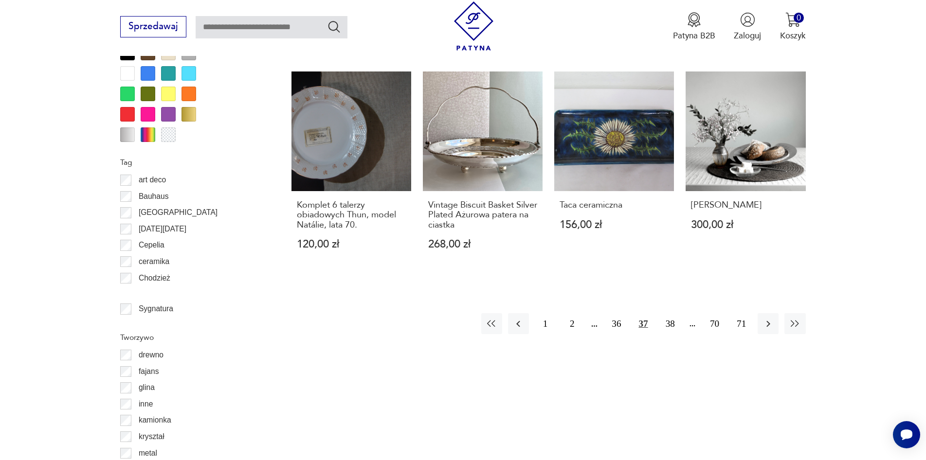
scroll to position [1200, 0]
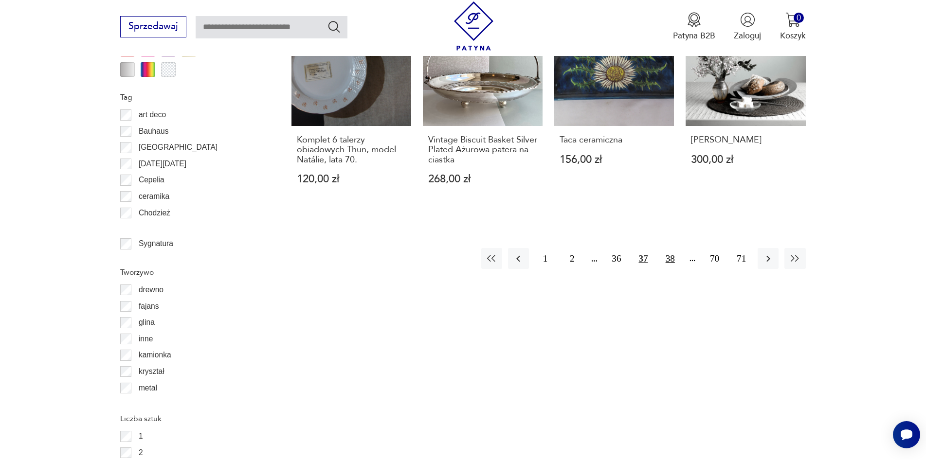
click at [673, 256] on button "38" at bounding box center [670, 258] width 21 height 21
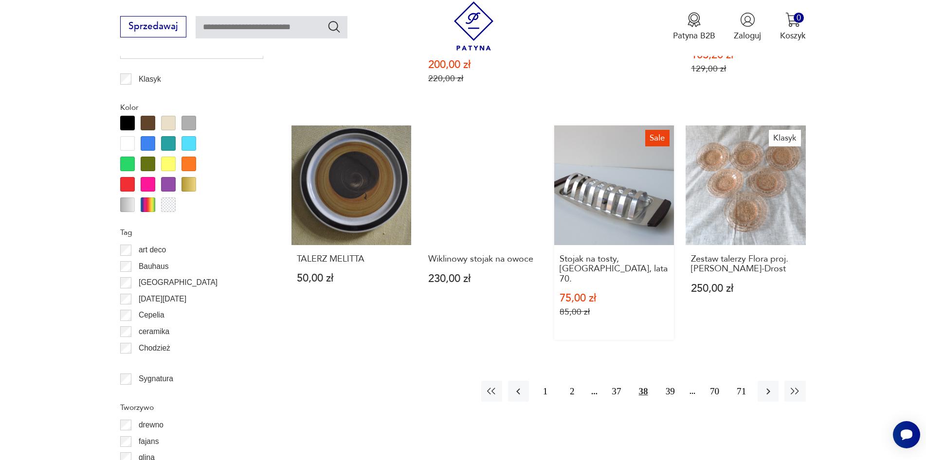
scroll to position [1151, 0]
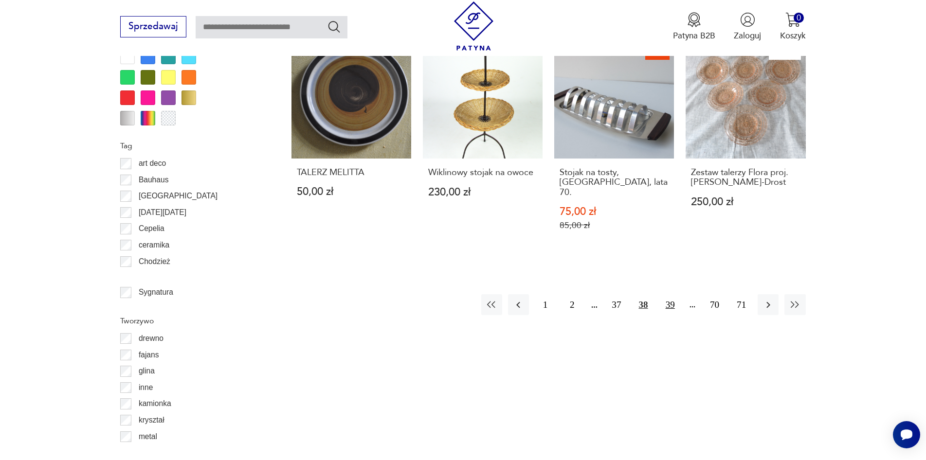
click at [671, 294] on button "39" at bounding box center [670, 304] width 21 height 21
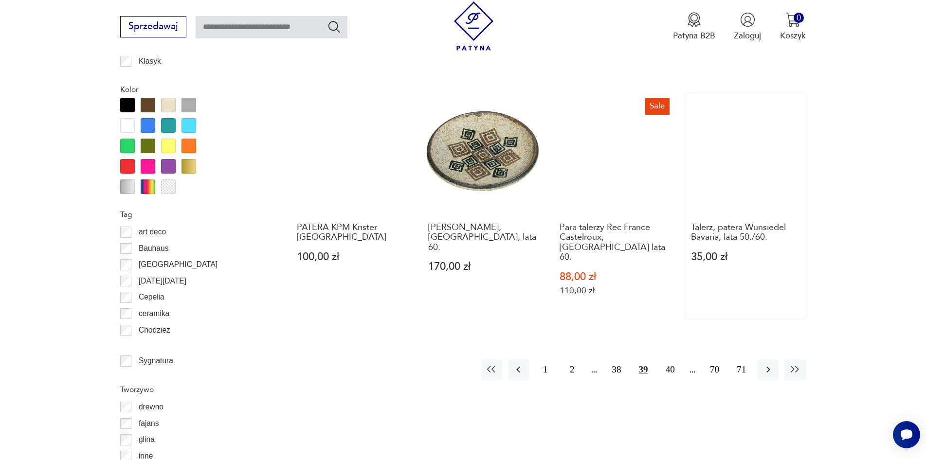
scroll to position [1102, 0]
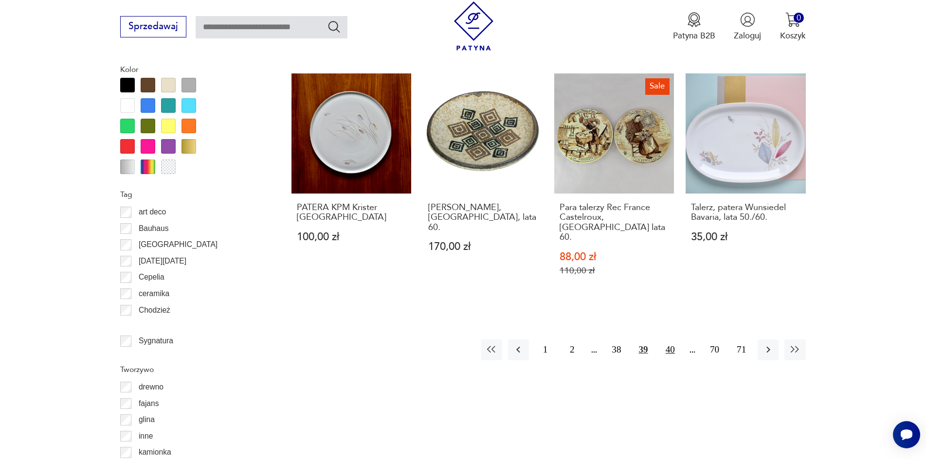
click at [670, 340] on button "40" at bounding box center [670, 350] width 21 height 21
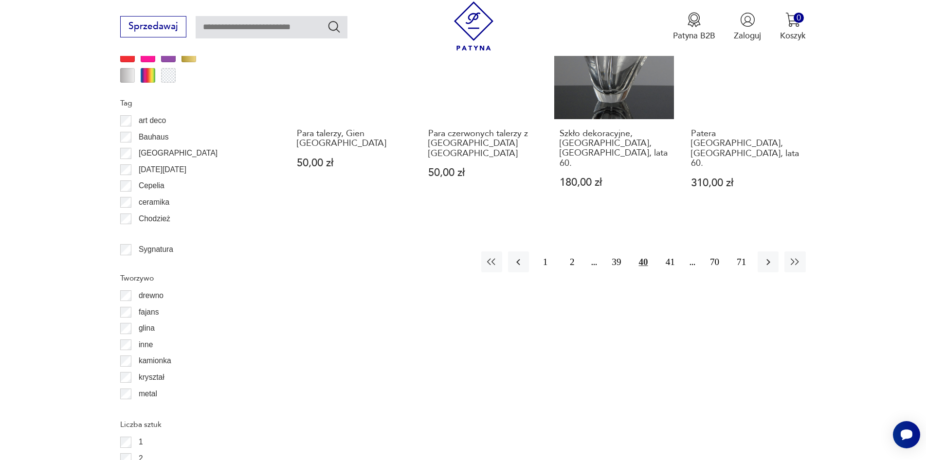
scroll to position [1200, 0]
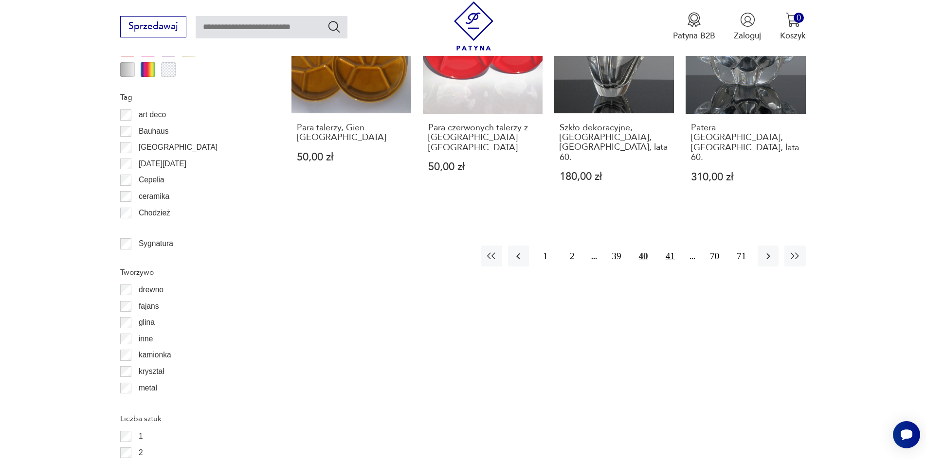
click at [669, 246] on button "41" at bounding box center [670, 256] width 21 height 21
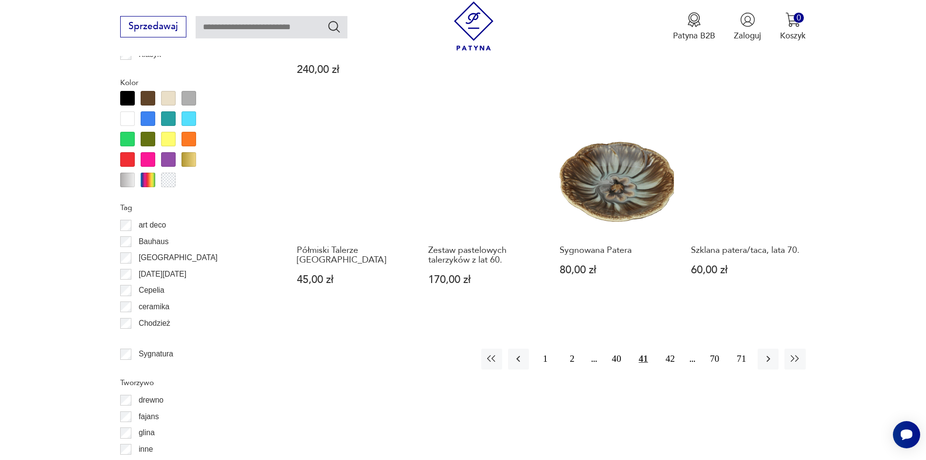
scroll to position [1102, 0]
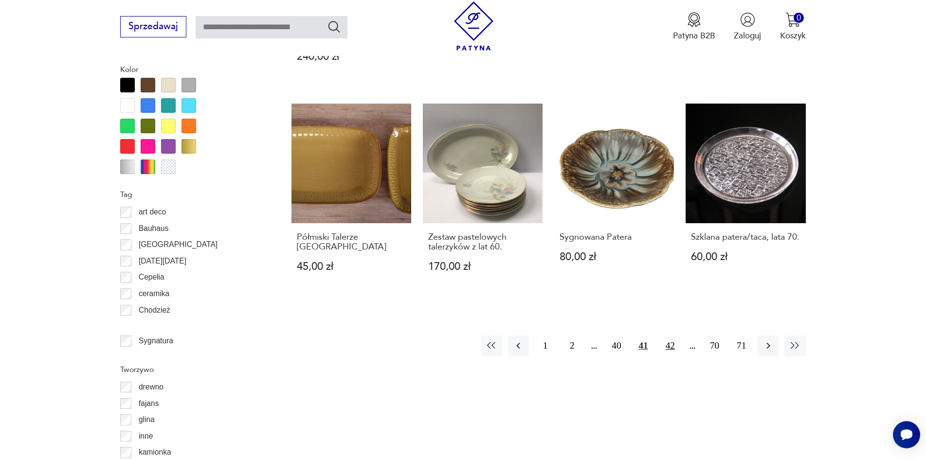
click at [671, 336] on button "42" at bounding box center [670, 346] width 21 height 21
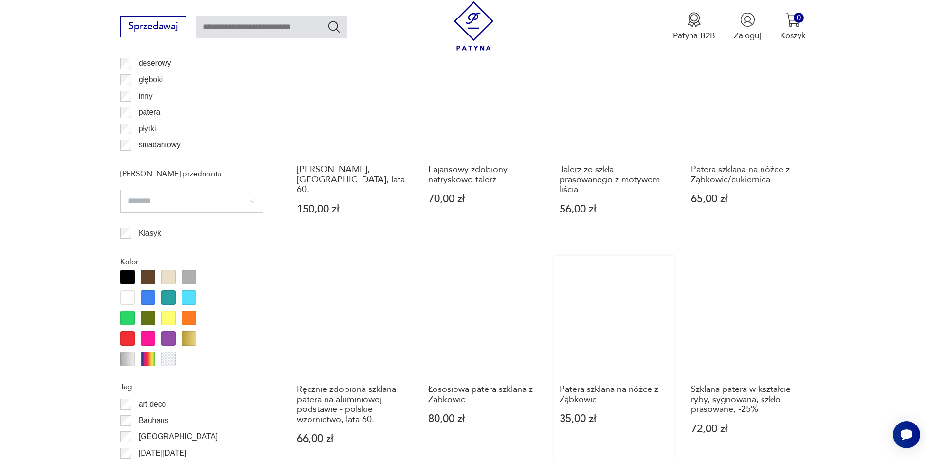
scroll to position [956, 0]
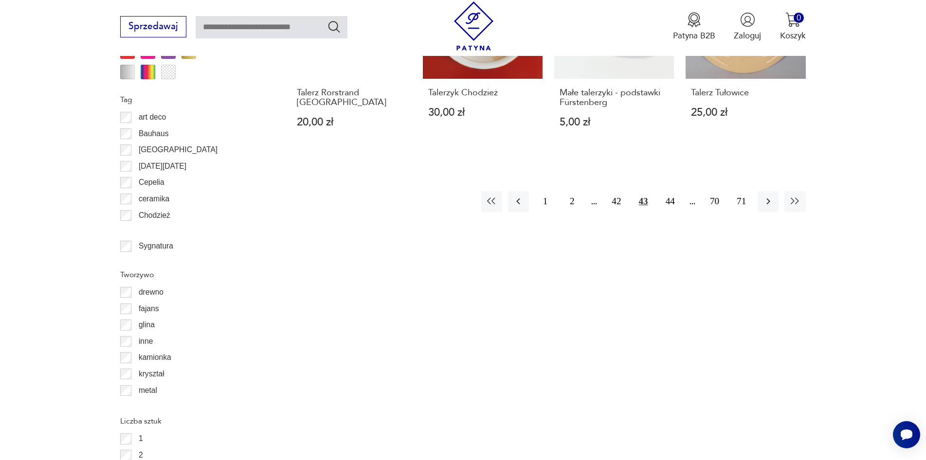
scroll to position [1200, 0]
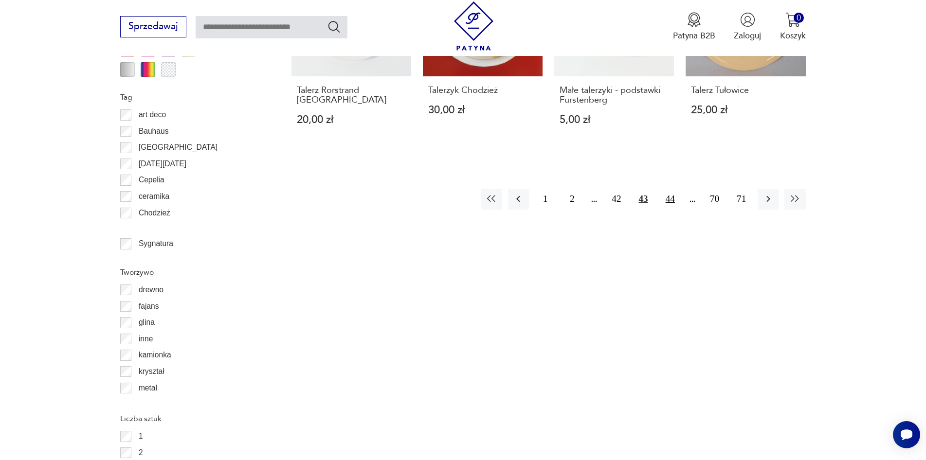
click at [673, 190] on button "44" at bounding box center [670, 199] width 21 height 21
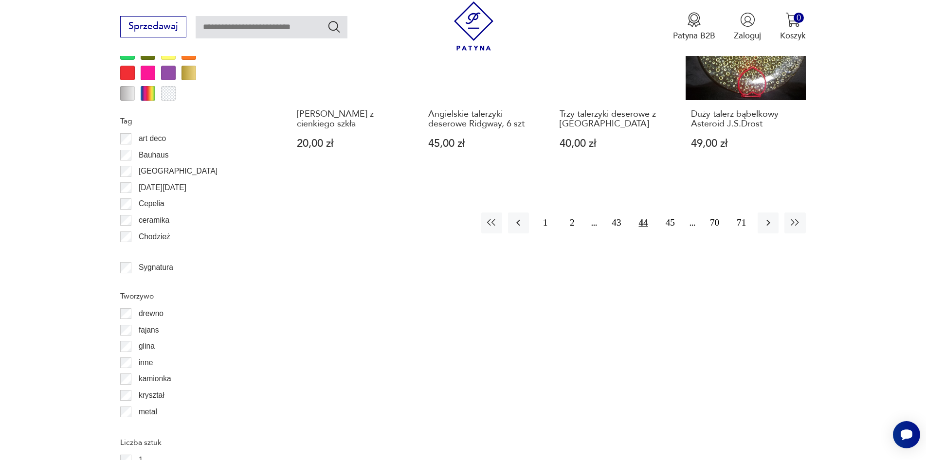
scroll to position [1200, 0]
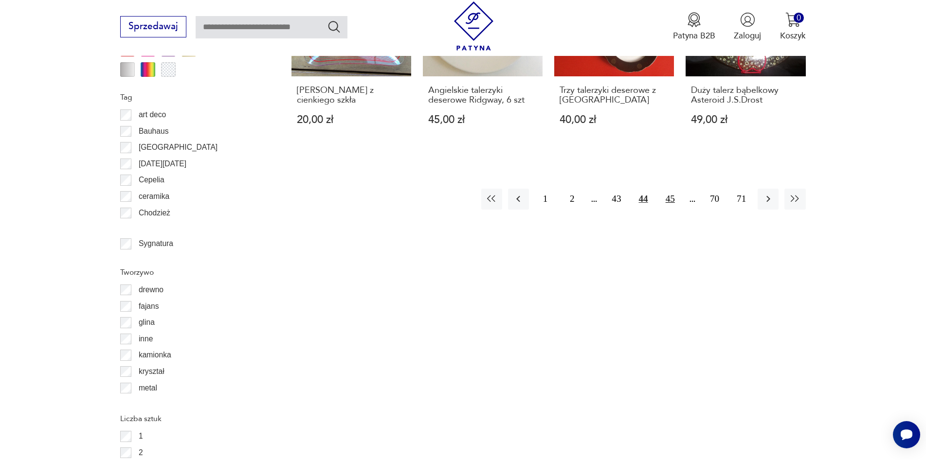
click at [672, 189] on button "45" at bounding box center [670, 199] width 21 height 21
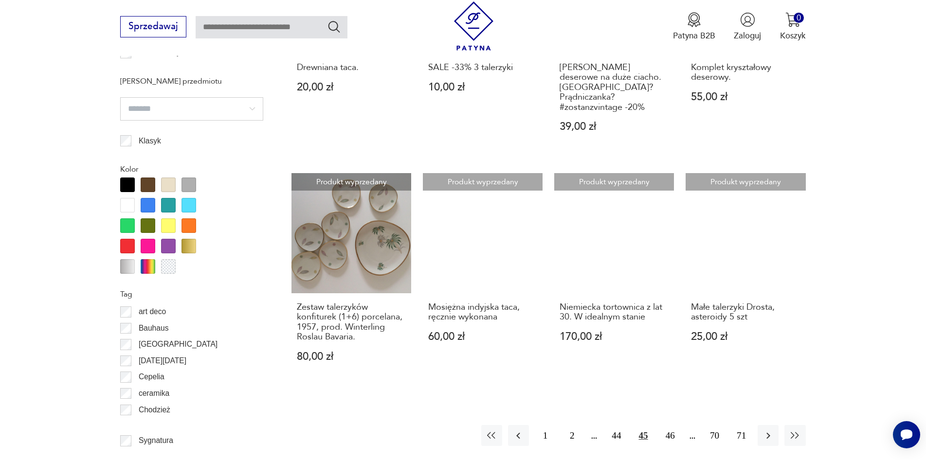
scroll to position [1005, 0]
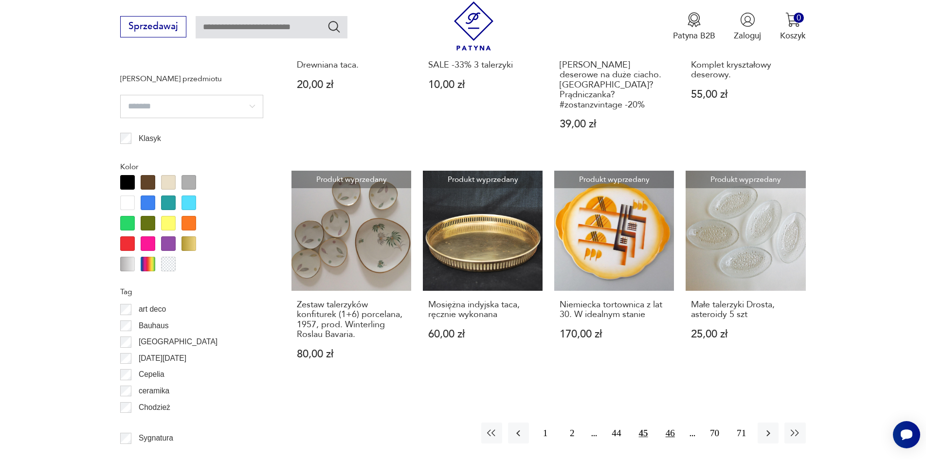
click at [669, 425] on button "46" at bounding box center [670, 433] width 21 height 21
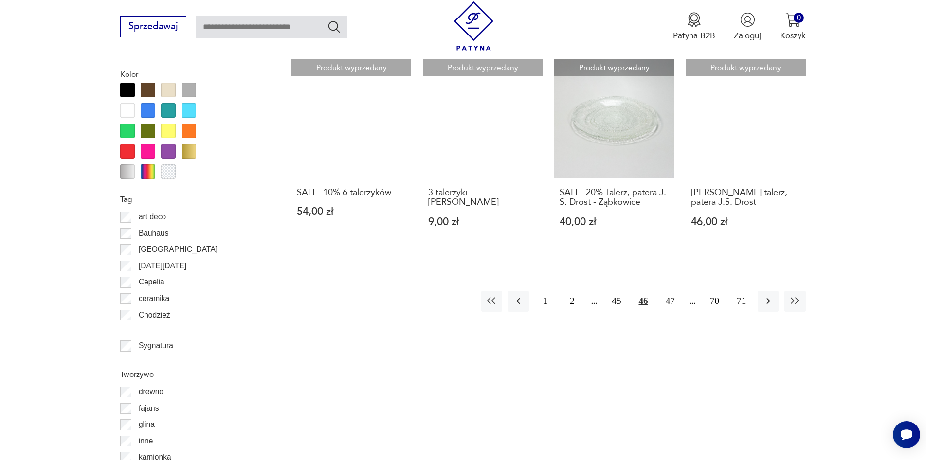
scroll to position [1102, 0]
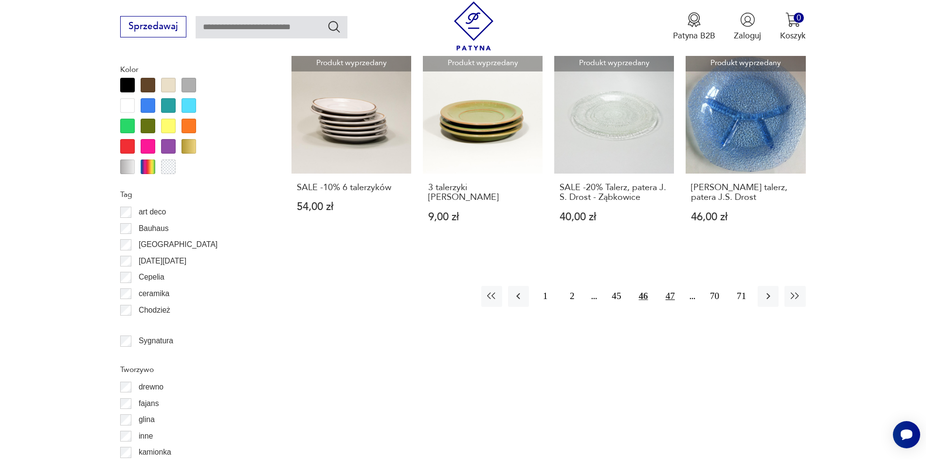
click at [671, 299] on button "47" at bounding box center [670, 296] width 21 height 21
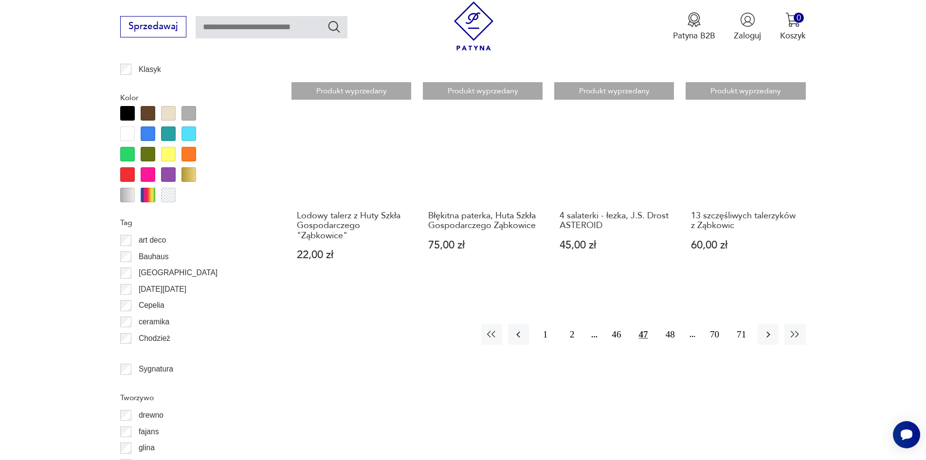
scroll to position [1102, 0]
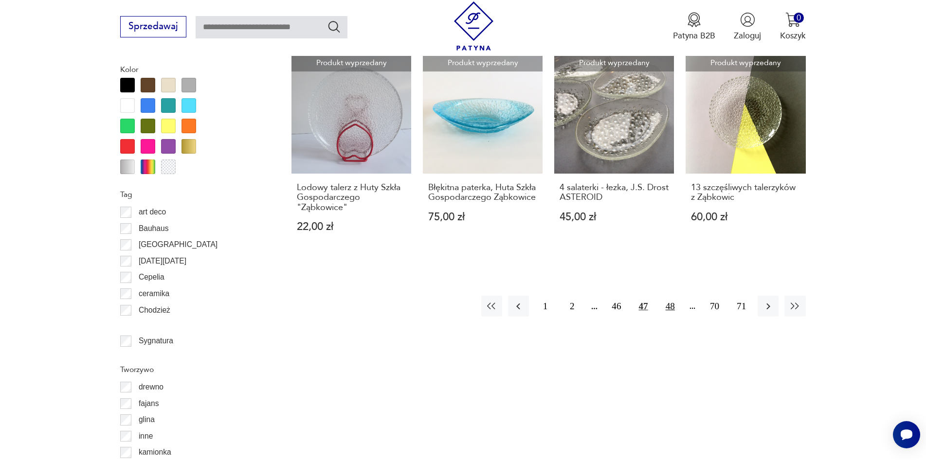
click at [671, 308] on button "48" at bounding box center [670, 306] width 21 height 21
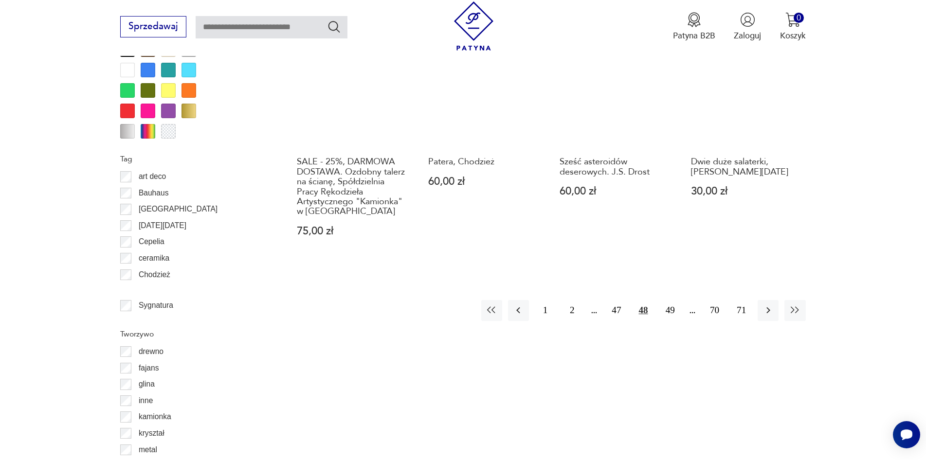
scroll to position [1151, 0]
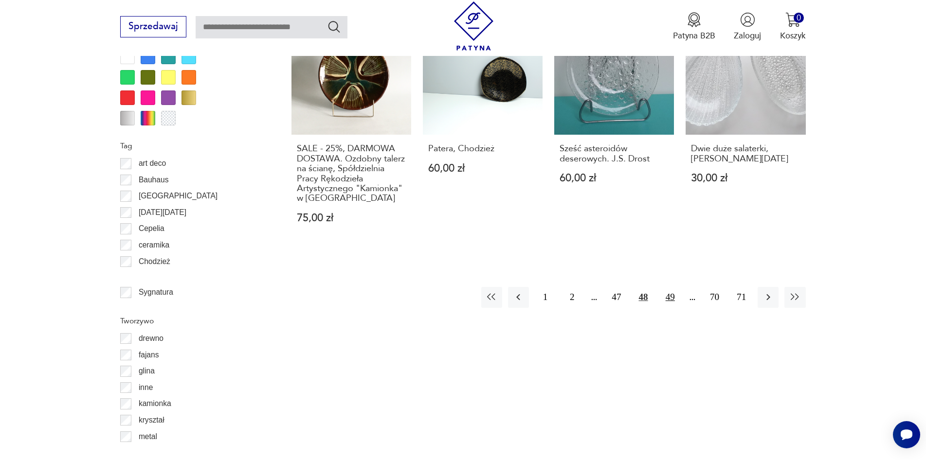
click at [674, 288] on button "49" at bounding box center [670, 297] width 21 height 21
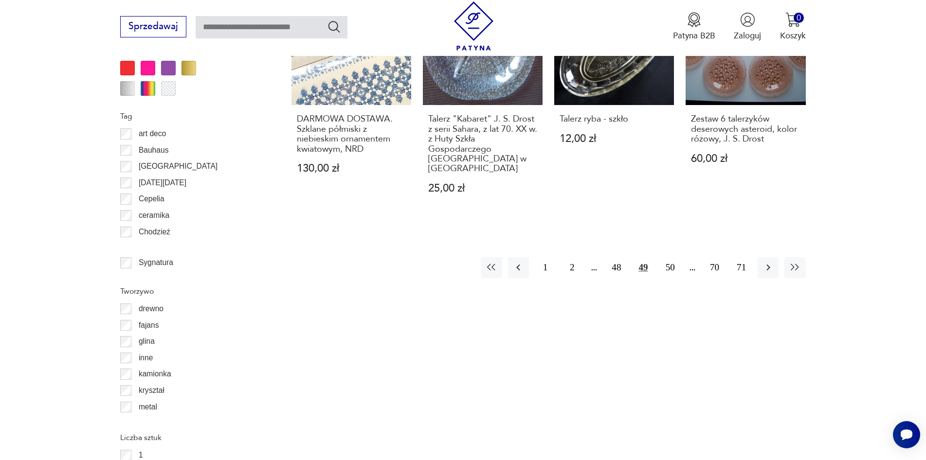
scroll to position [1248, 0]
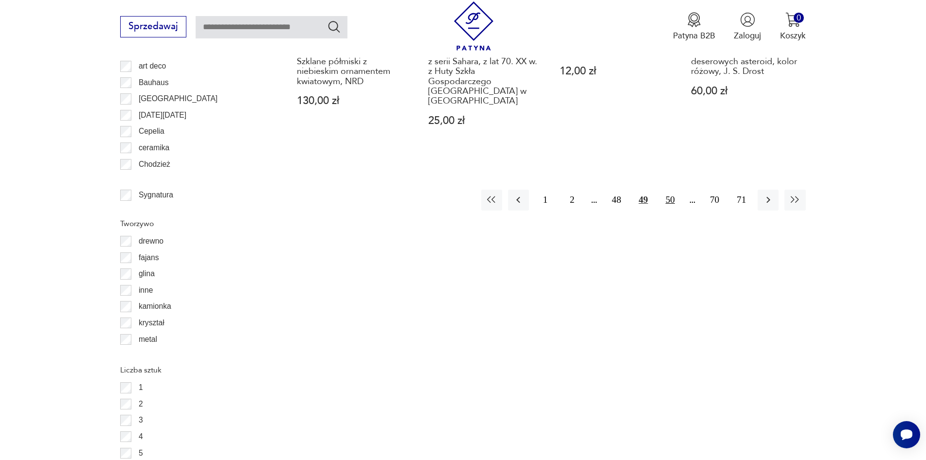
click at [668, 190] on button "50" at bounding box center [670, 200] width 21 height 21
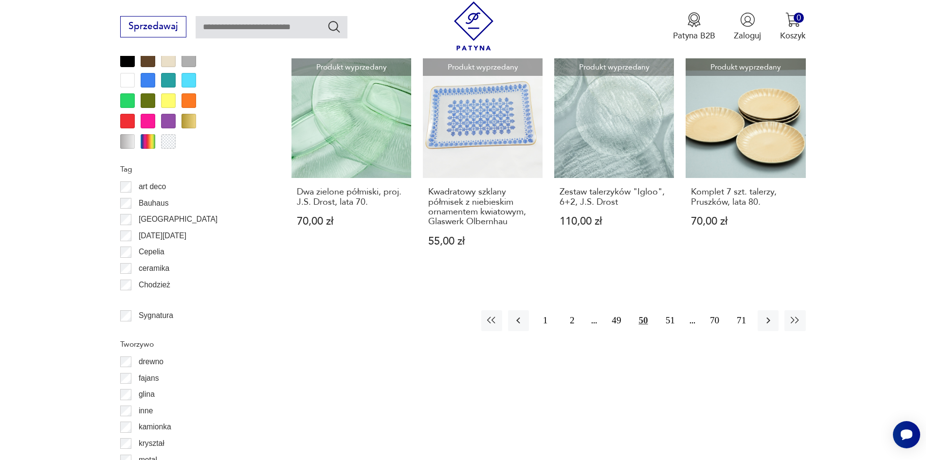
scroll to position [1200, 0]
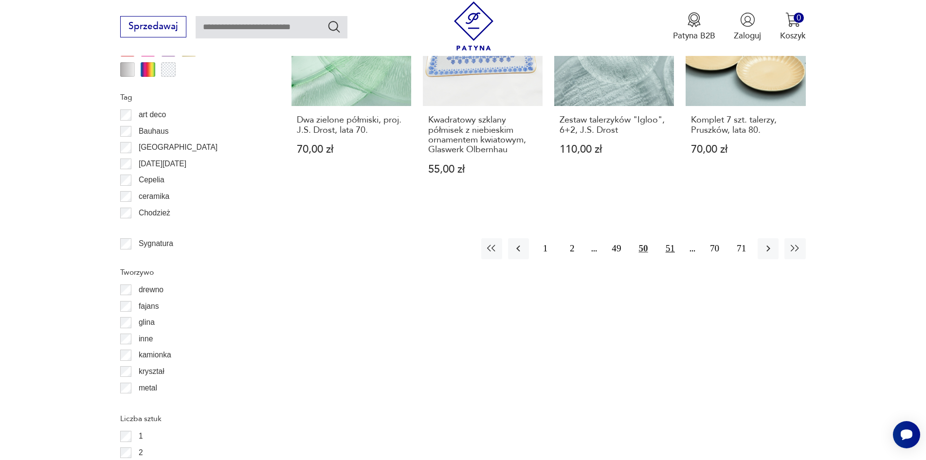
click at [672, 259] on button "51" at bounding box center [670, 248] width 21 height 21
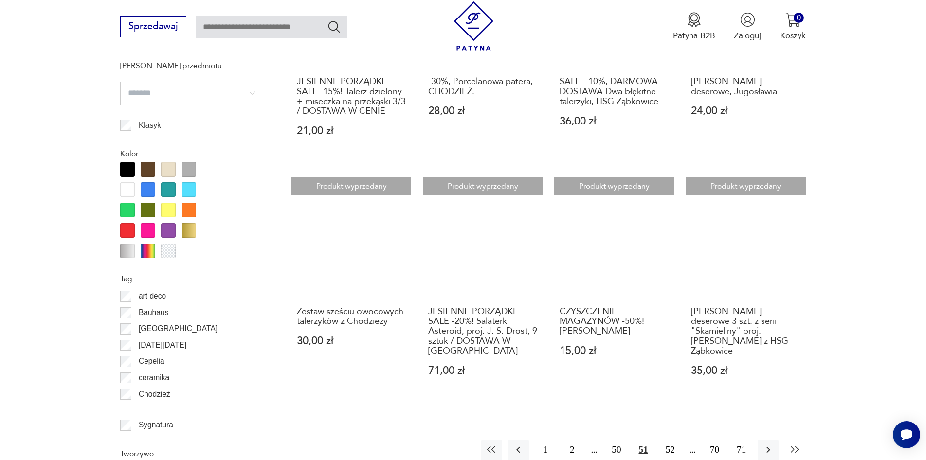
scroll to position [1200, 0]
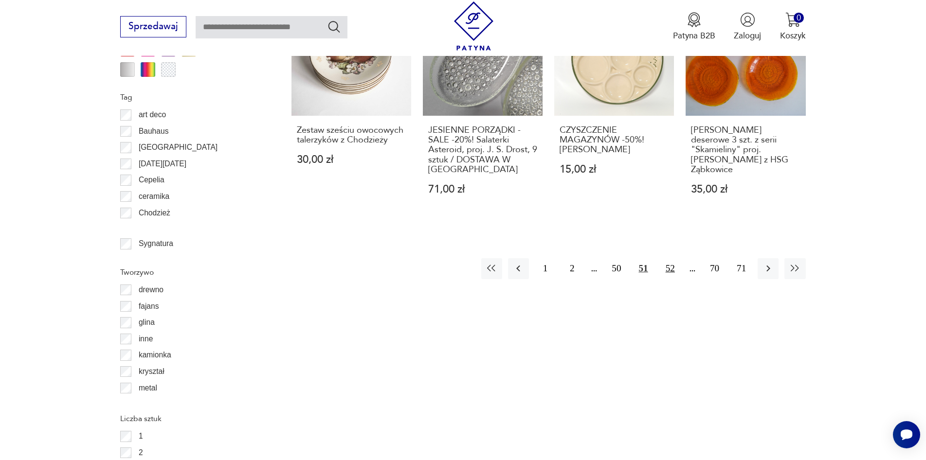
click at [669, 259] on button "52" at bounding box center [670, 268] width 21 height 21
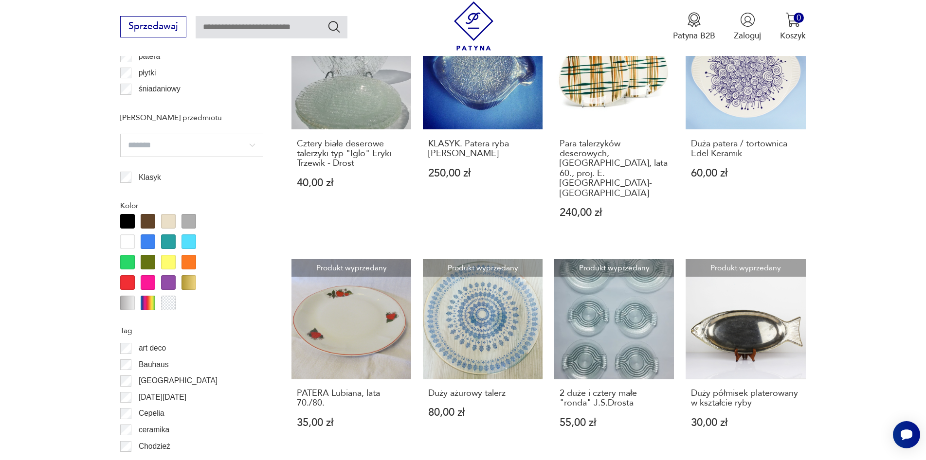
scroll to position [1054, 0]
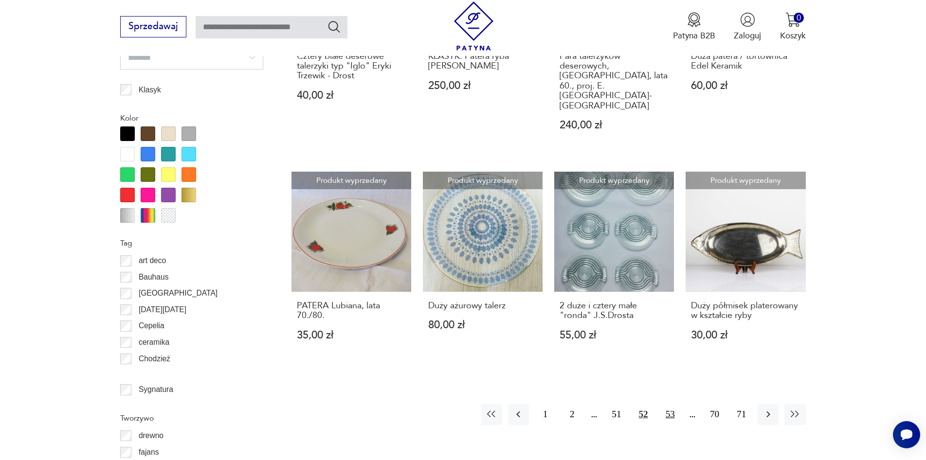
click at [671, 404] on button "53" at bounding box center [670, 414] width 21 height 21
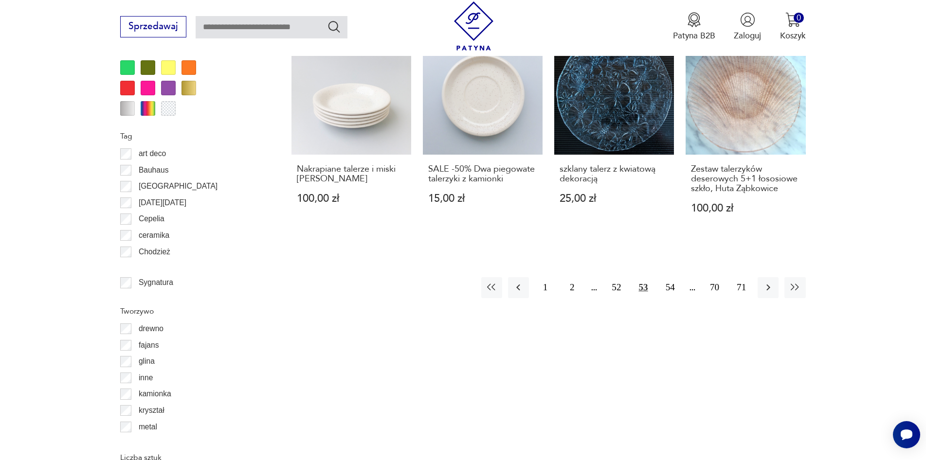
scroll to position [1200, 0]
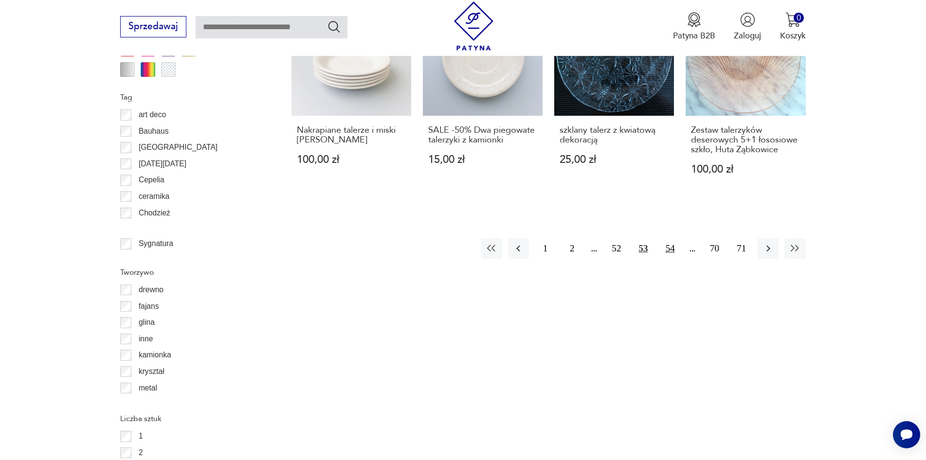
click at [670, 239] on button "54" at bounding box center [670, 248] width 21 height 21
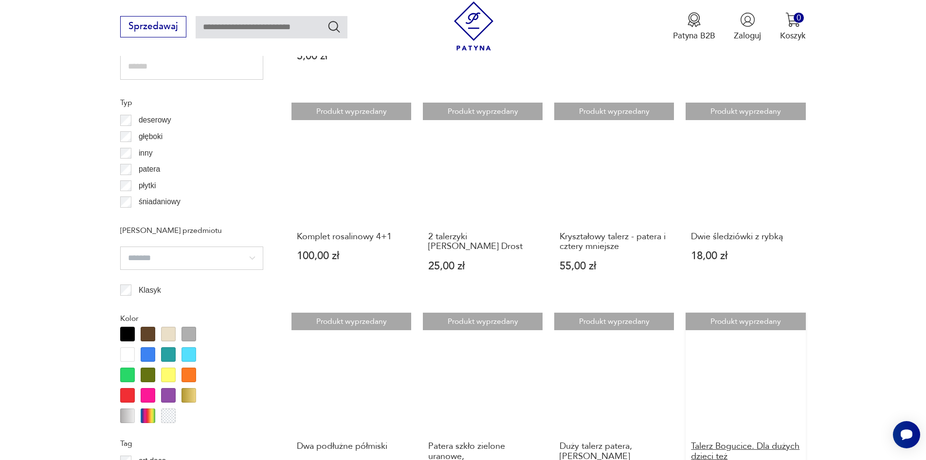
scroll to position [1054, 0]
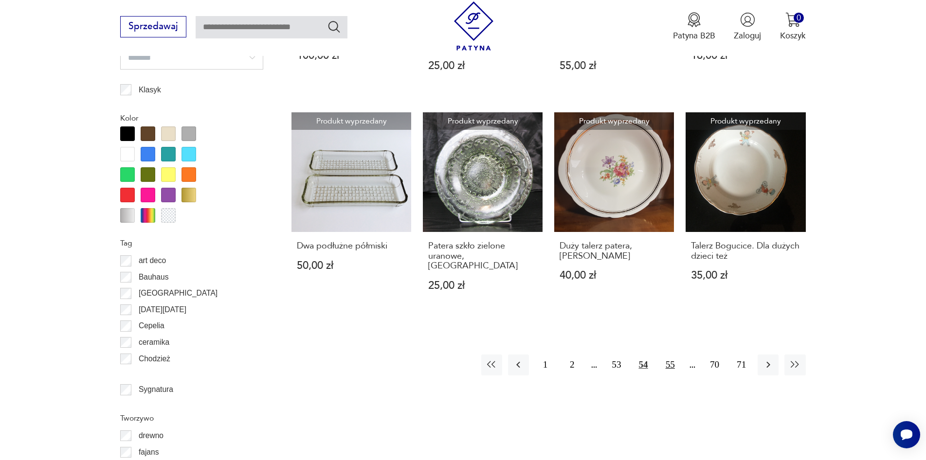
click at [672, 355] on button "55" at bounding box center [670, 365] width 21 height 21
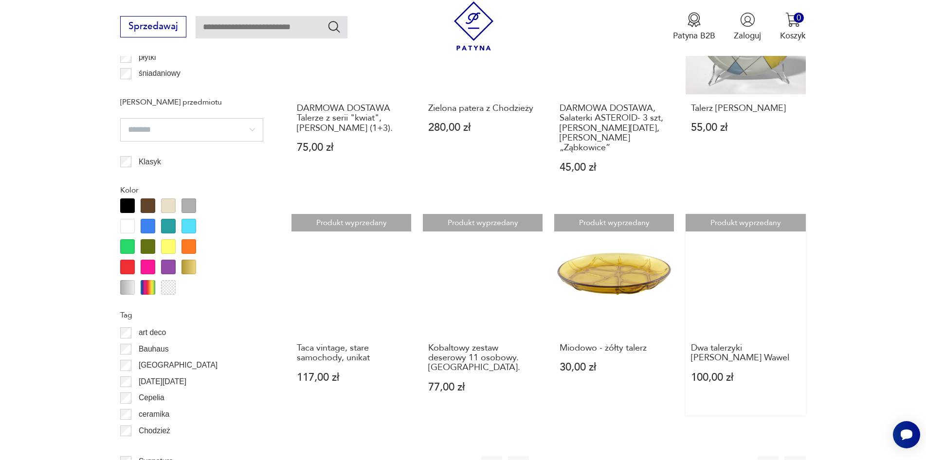
scroll to position [1054, 0]
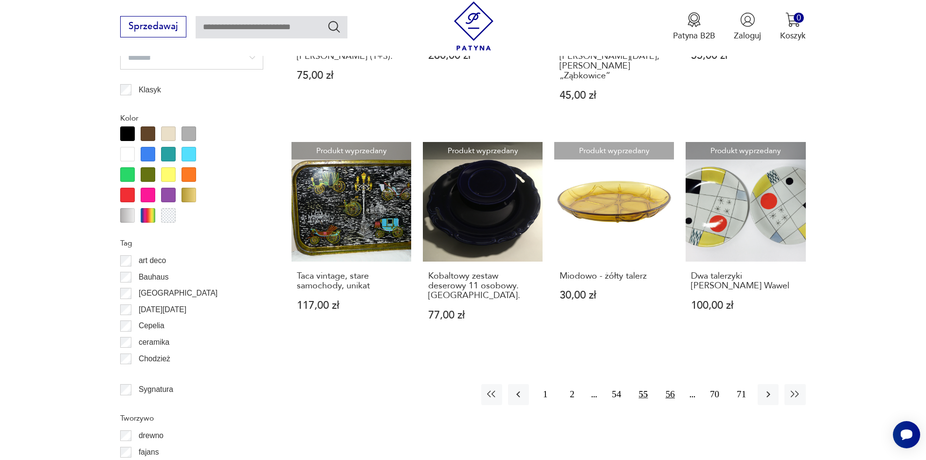
click at [667, 384] on button "56" at bounding box center [670, 394] width 21 height 21
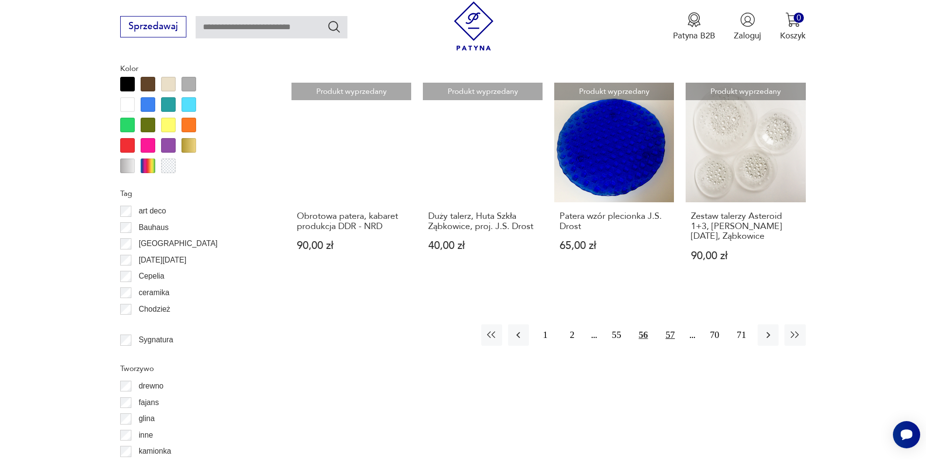
scroll to position [1151, 0]
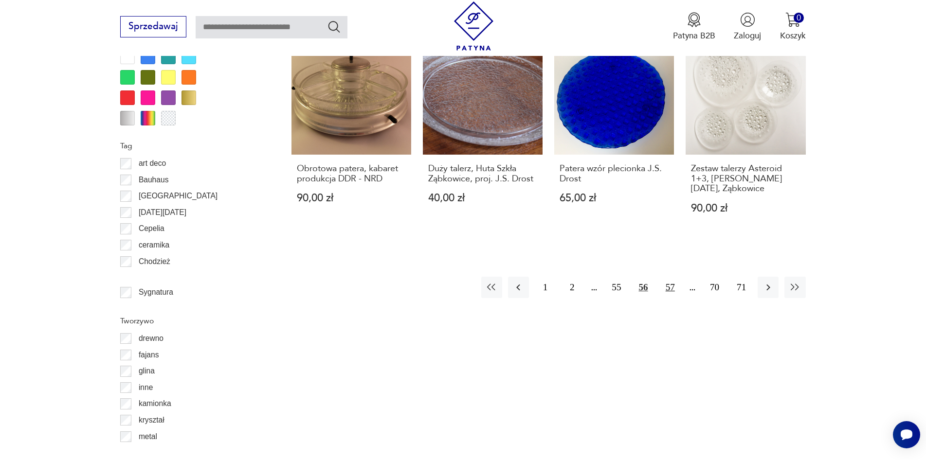
click at [672, 278] on button "57" at bounding box center [670, 287] width 21 height 21
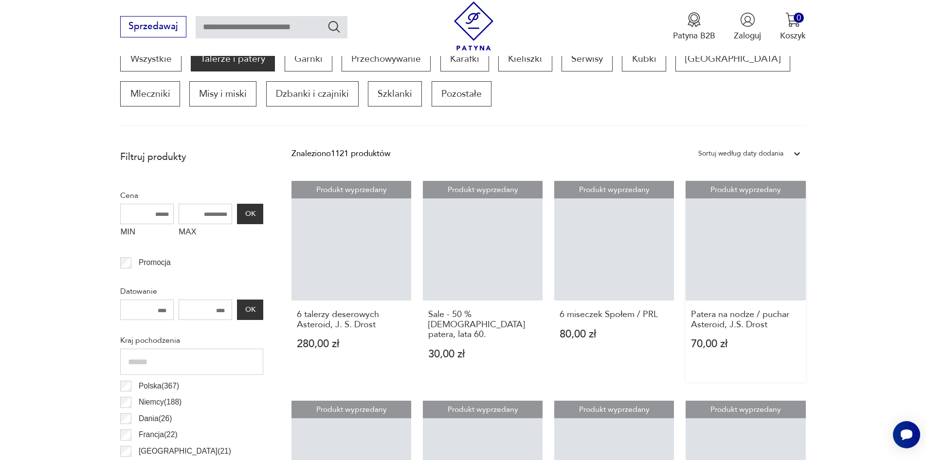
scroll to position [324, 0]
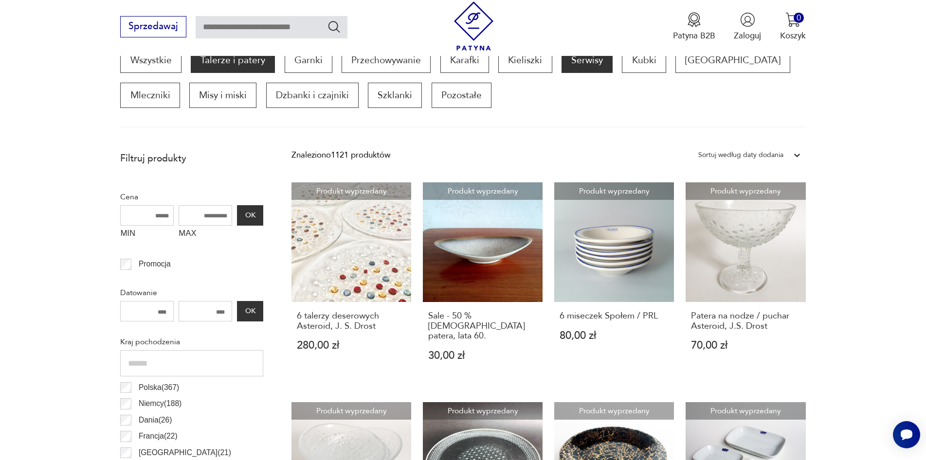
click at [587, 61] on p "Serwisy" at bounding box center [587, 60] width 51 height 25
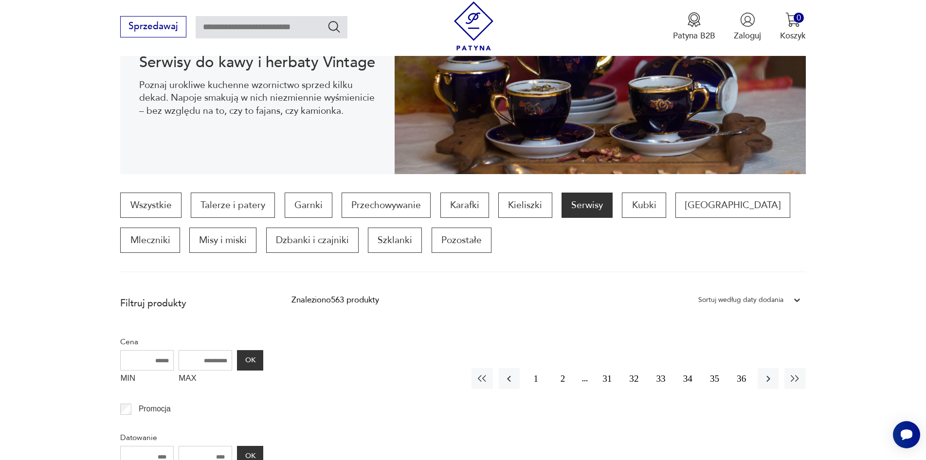
scroll to position [178, 0]
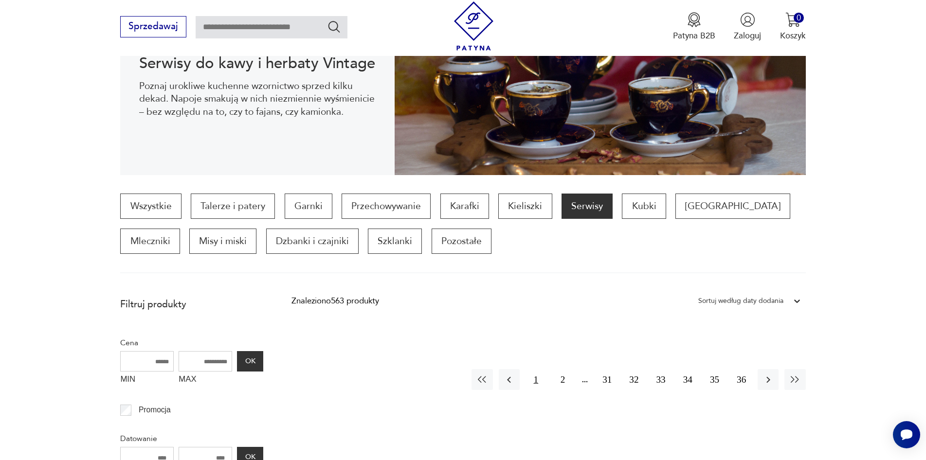
click at [535, 382] on button "1" at bounding box center [536, 379] width 21 height 21
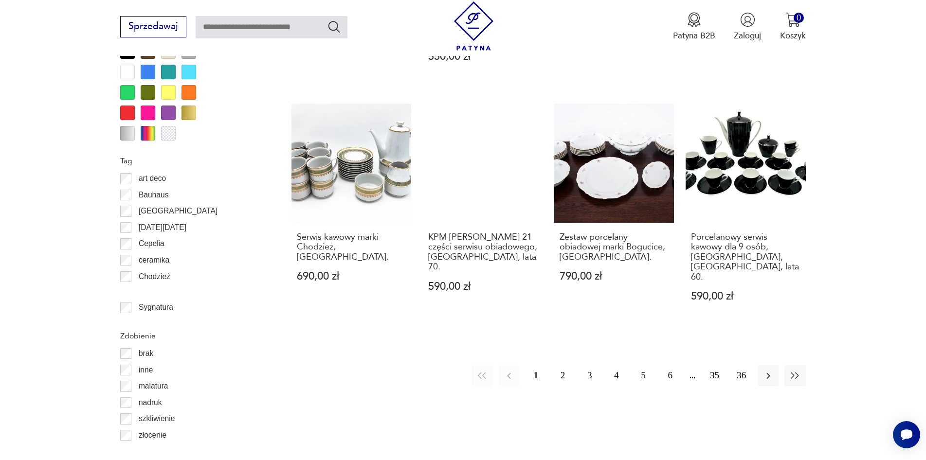
scroll to position [1248, 0]
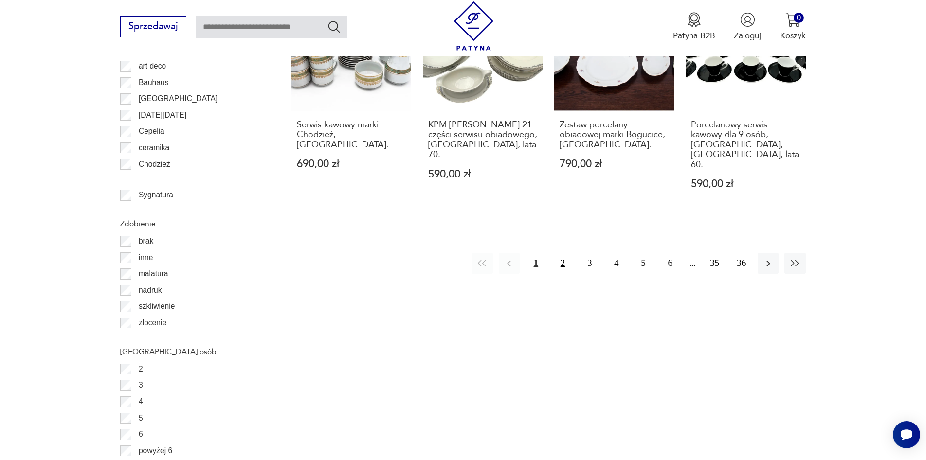
click at [562, 253] on button "2" at bounding box center [562, 263] width 21 height 21
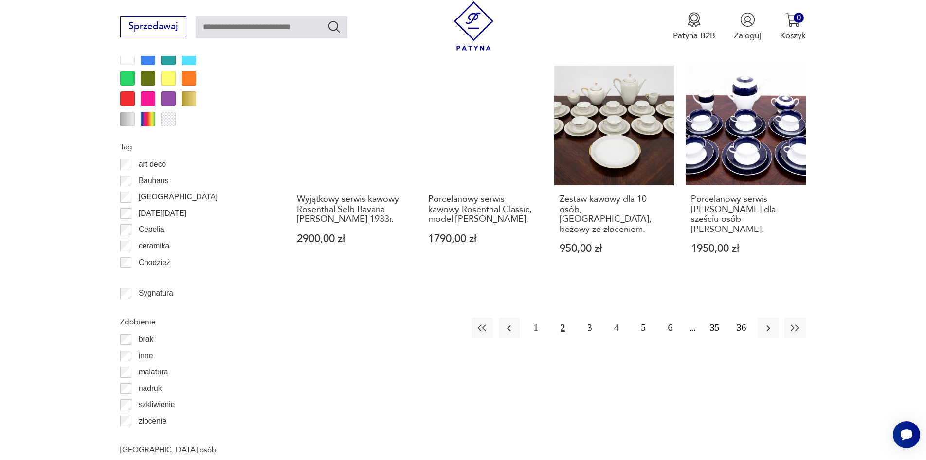
scroll to position [1151, 0]
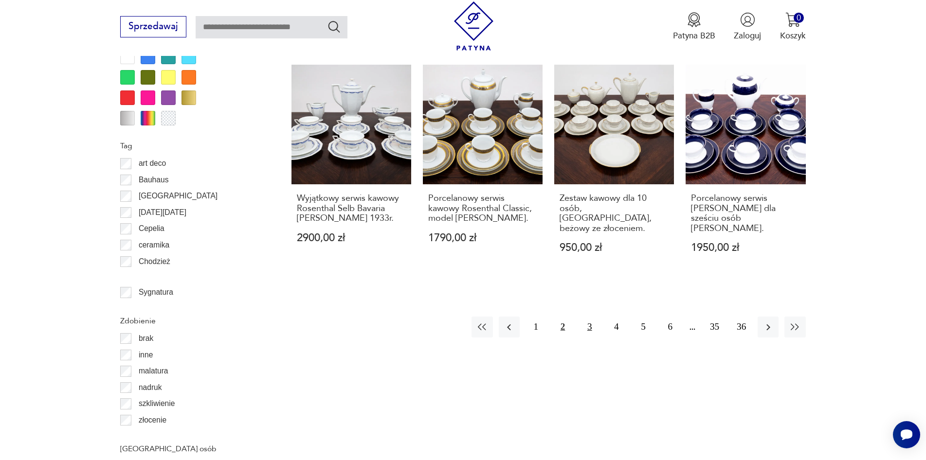
click at [589, 317] on button "3" at bounding box center [589, 327] width 21 height 21
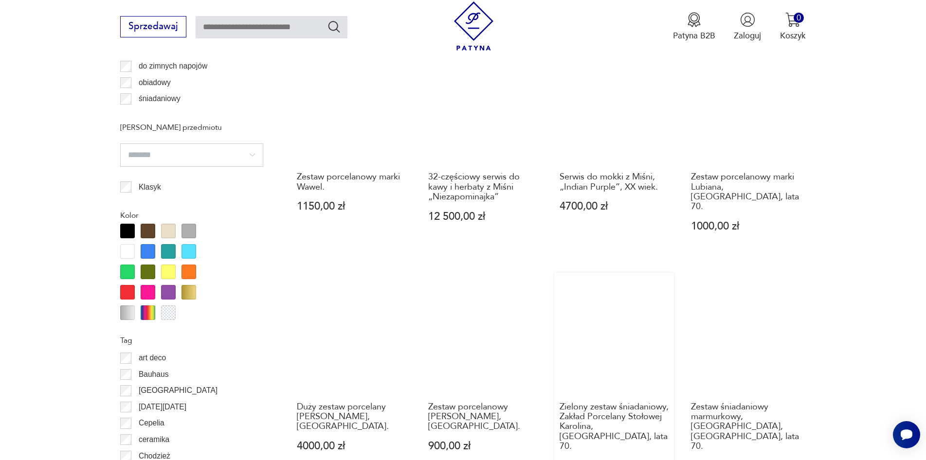
scroll to position [1005, 0]
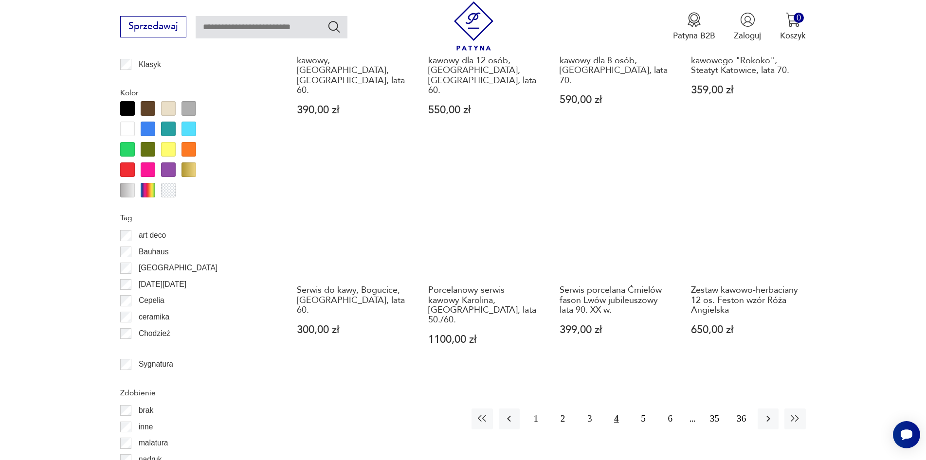
scroll to position [1151, 0]
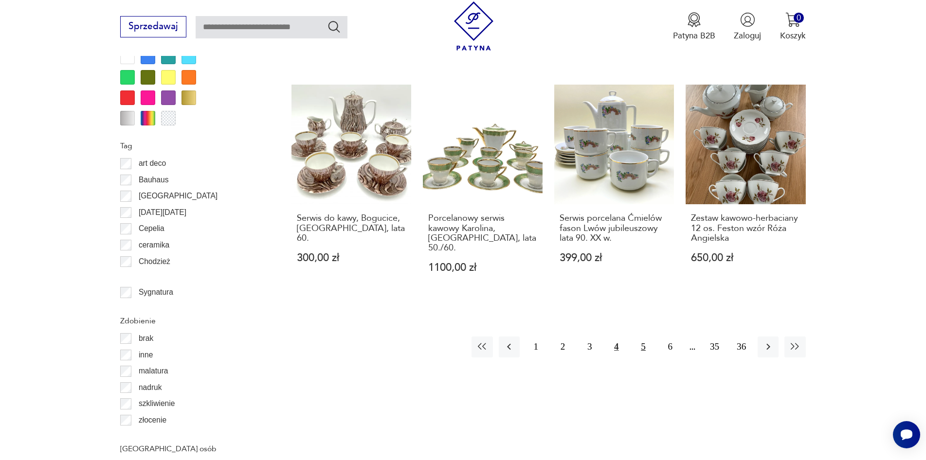
click at [643, 337] on button "5" at bounding box center [643, 347] width 21 height 21
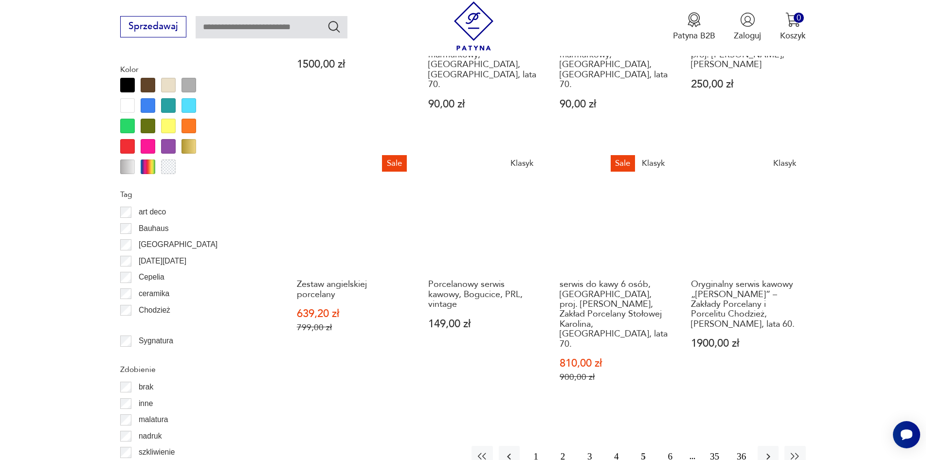
scroll to position [1151, 0]
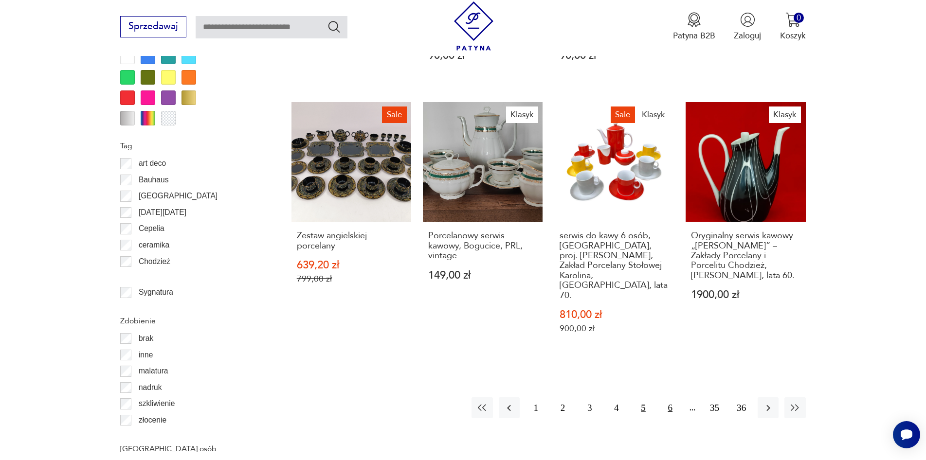
click at [669, 398] on button "6" at bounding box center [670, 408] width 21 height 21
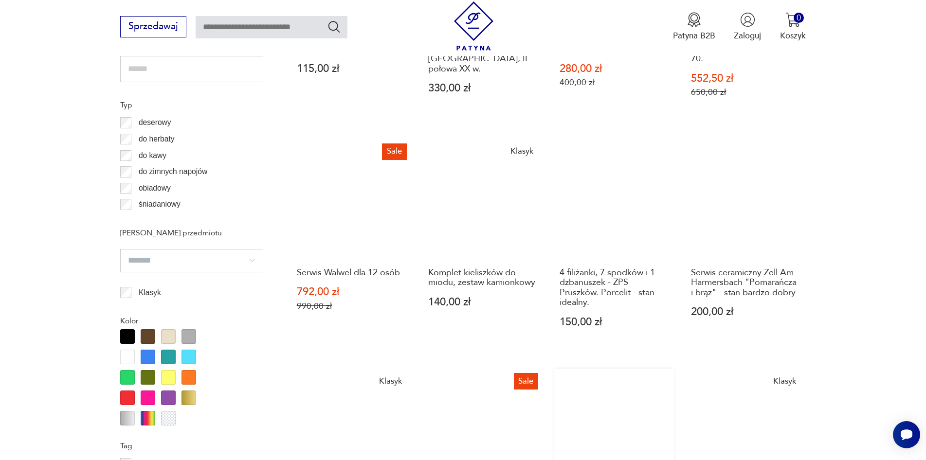
scroll to position [859, 0]
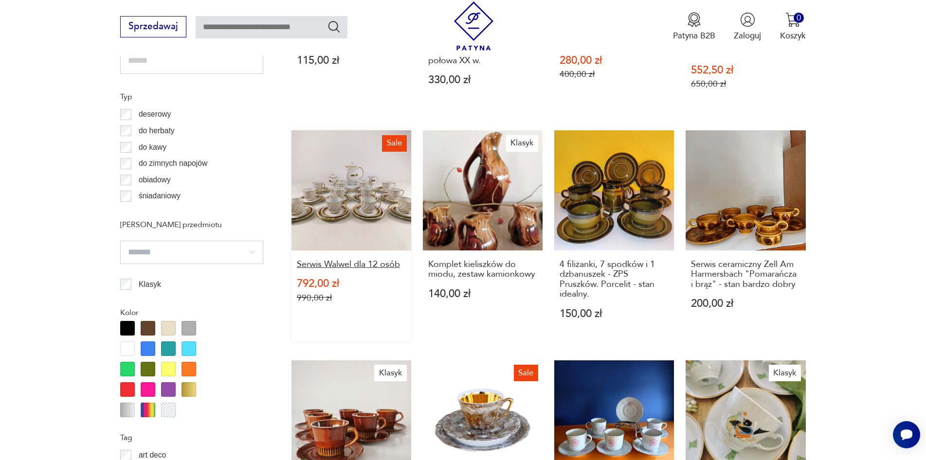
click at [341, 260] on h3 "Serwis Walwel dla 12 osób" at bounding box center [351, 265] width 109 height 10
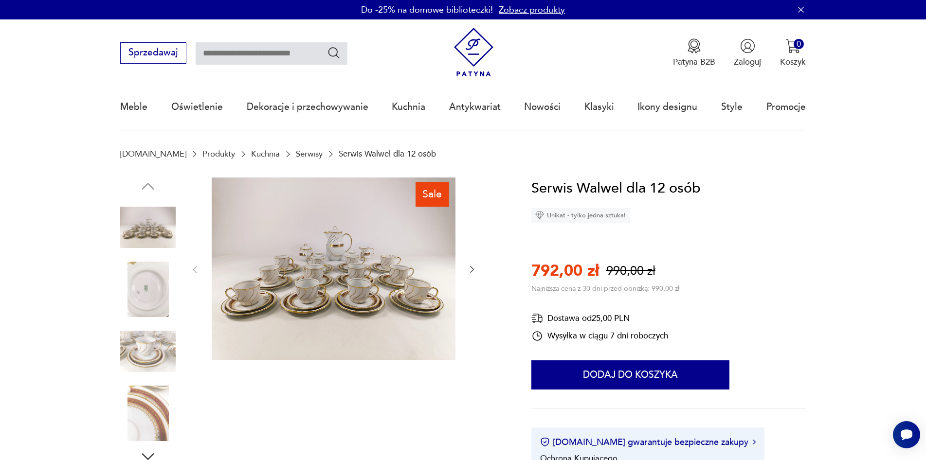
click at [470, 268] on icon "button" at bounding box center [472, 270] width 10 height 10
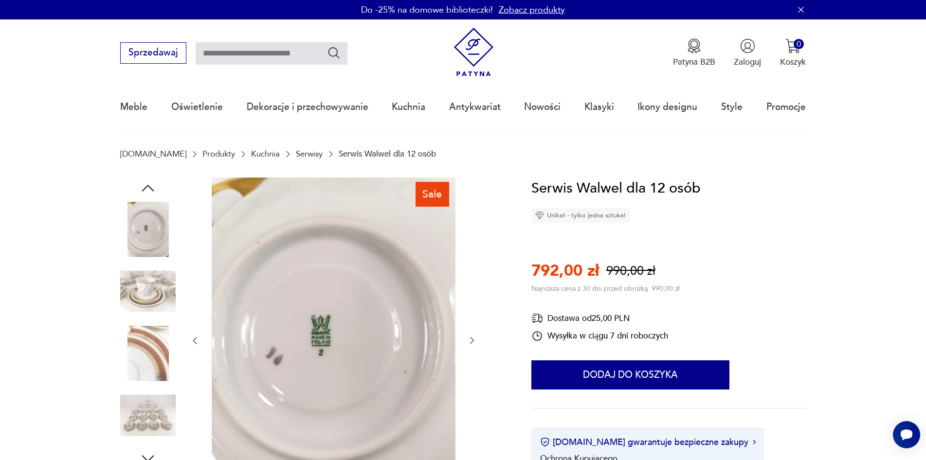
click at [470, 268] on div at bounding box center [333, 341] width 287 height 327
click at [196, 335] on button "button" at bounding box center [195, 341] width 10 height 12
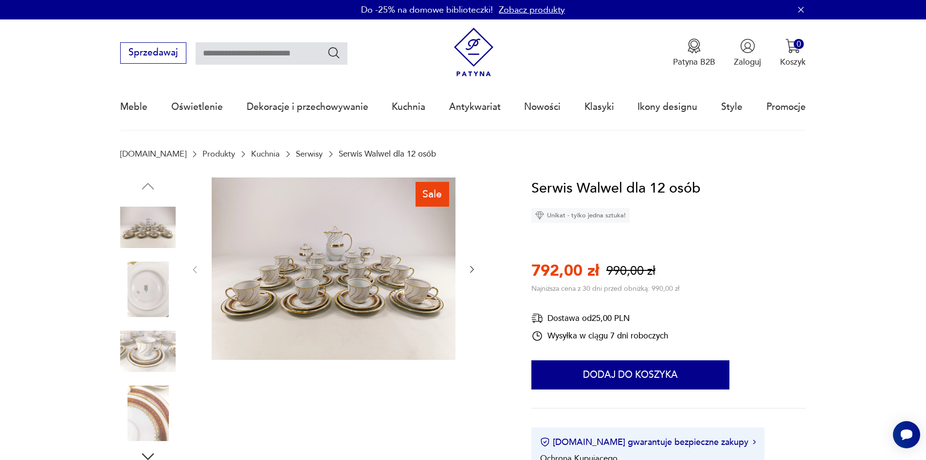
click at [143, 408] on img at bounding box center [147, 413] width 55 height 55
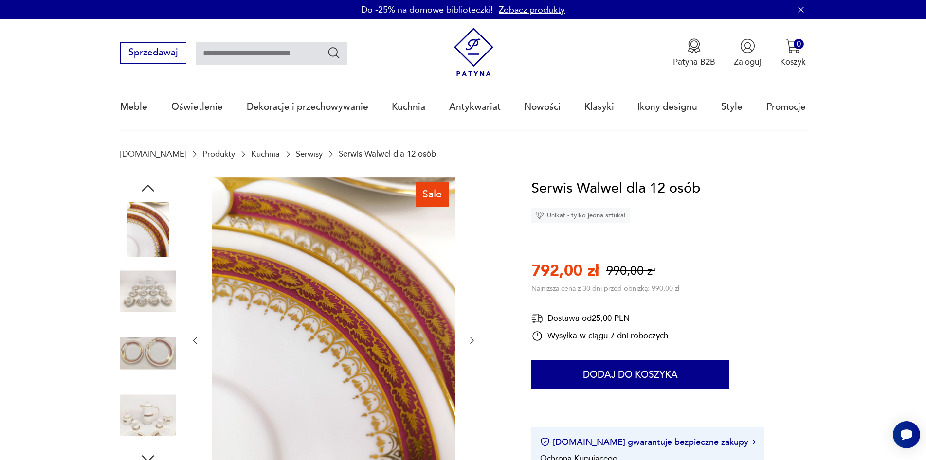
click at [161, 358] on img at bounding box center [147, 353] width 55 height 55
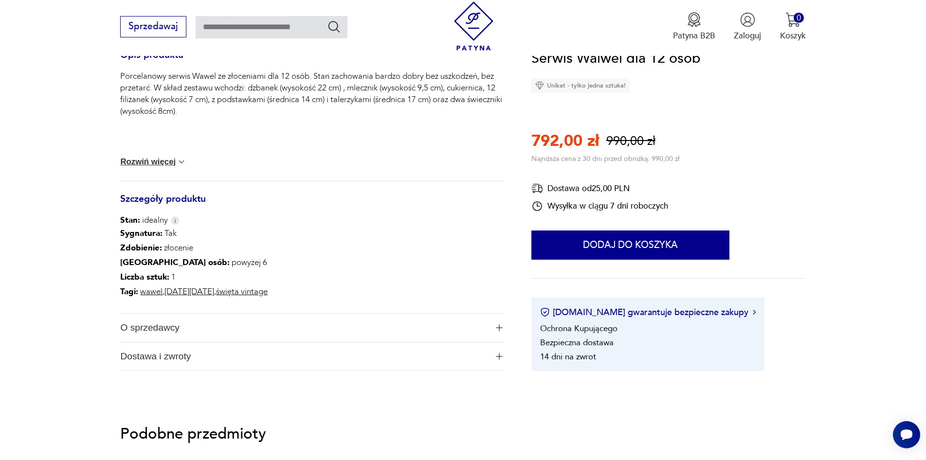
scroll to position [633, 0]
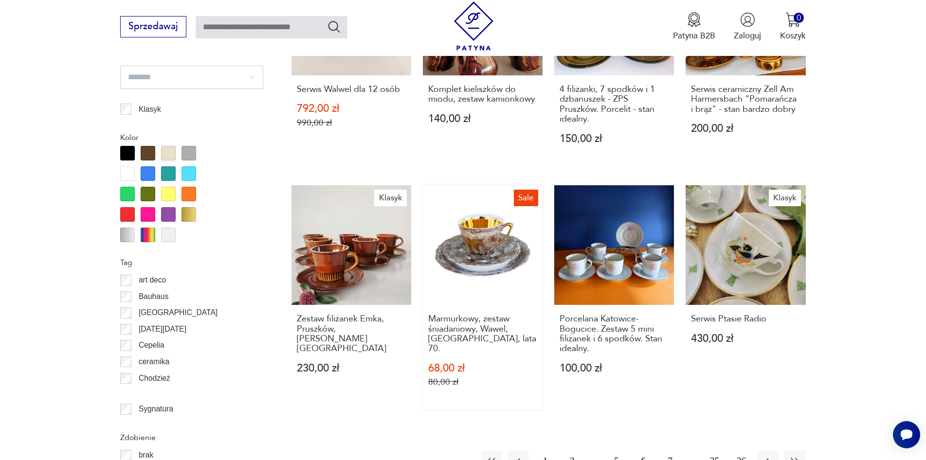
scroll to position [1258, 0]
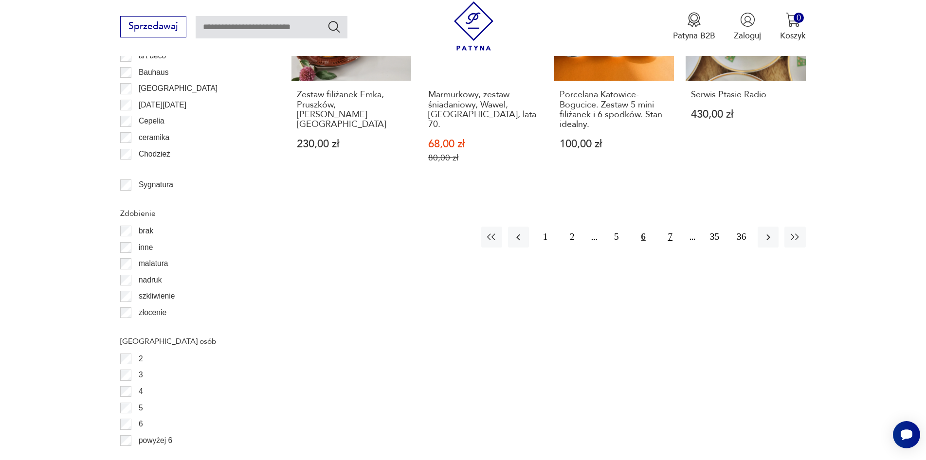
click at [669, 227] on button "7" at bounding box center [670, 237] width 21 height 21
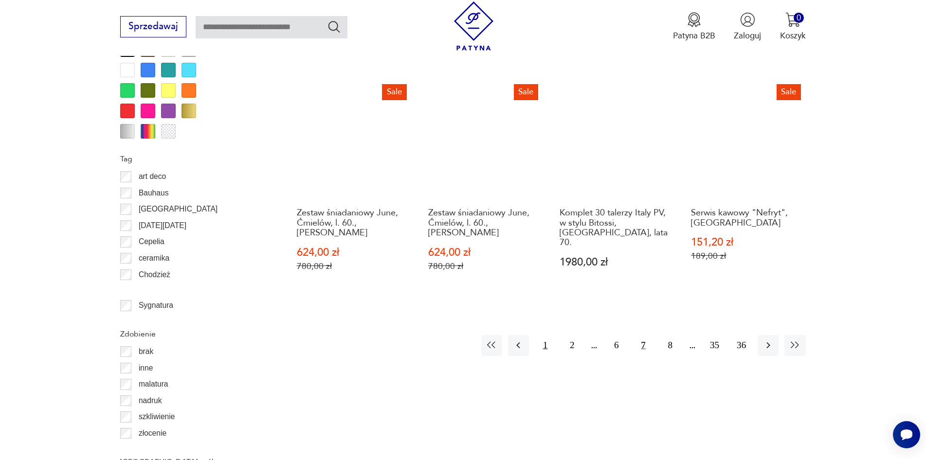
scroll to position [1248, 0]
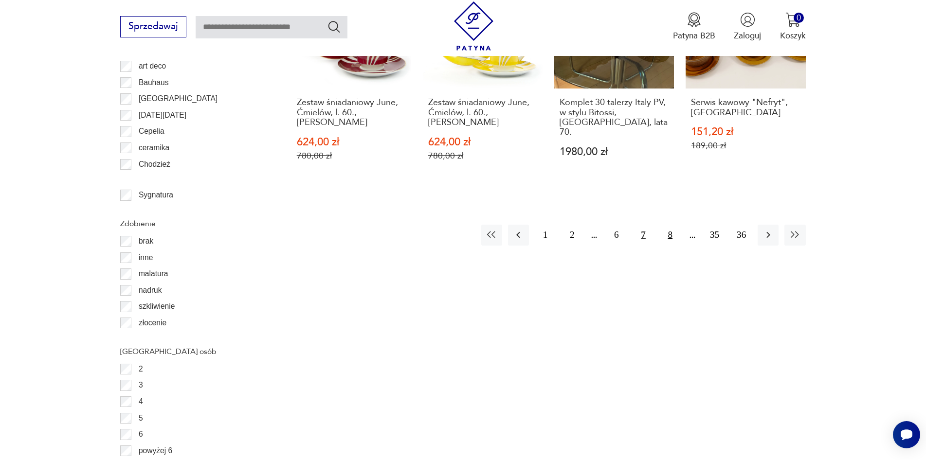
click at [668, 225] on button "8" at bounding box center [670, 235] width 21 height 21
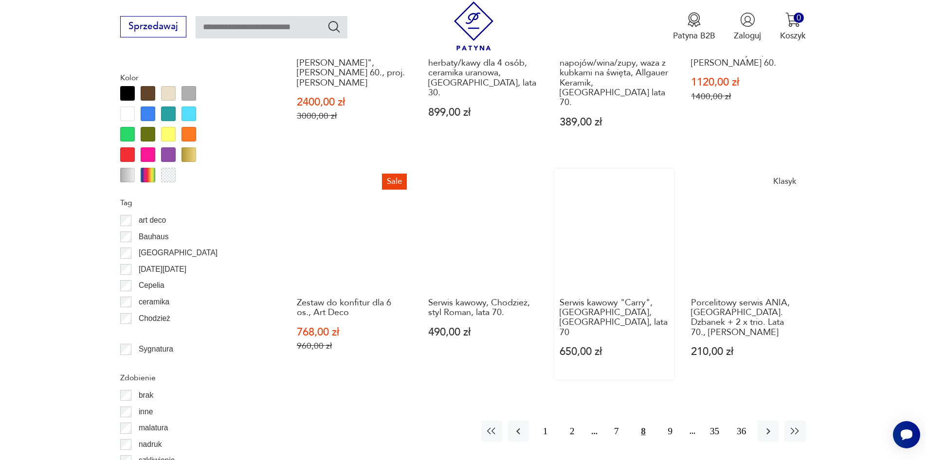
scroll to position [1102, 0]
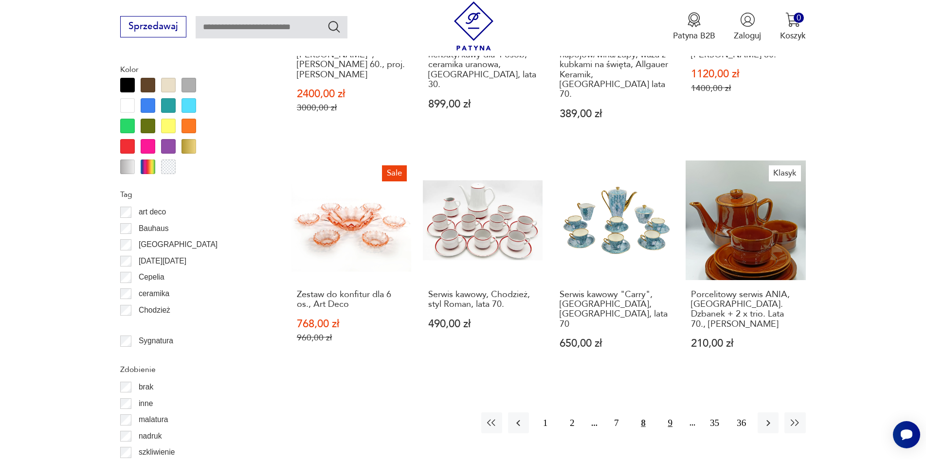
click at [670, 413] on button "9" at bounding box center [670, 423] width 21 height 21
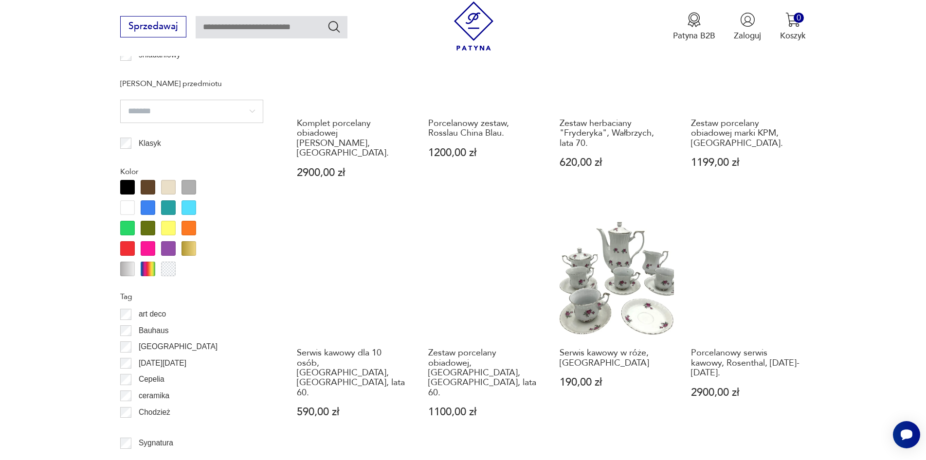
scroll to position [1151, 0]
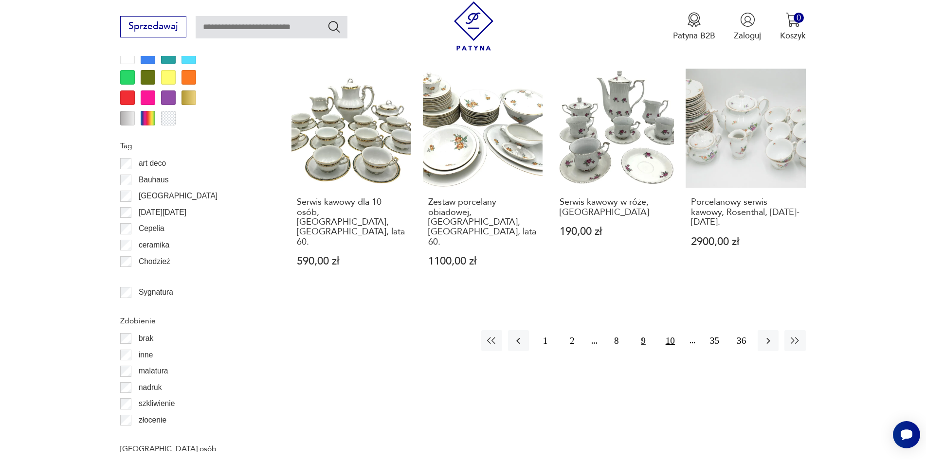
click at [672, 330] on button "10" at bounding box center [670, 340] width 21 height 21
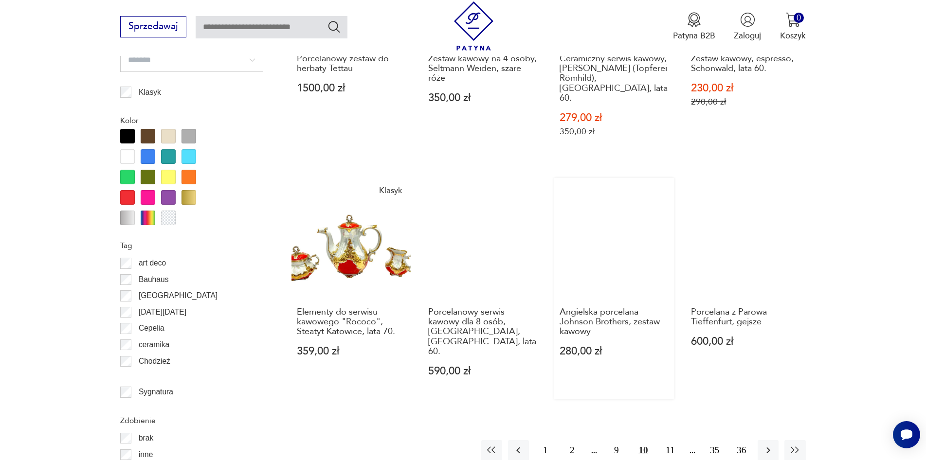
scroll to position [1054, 0]
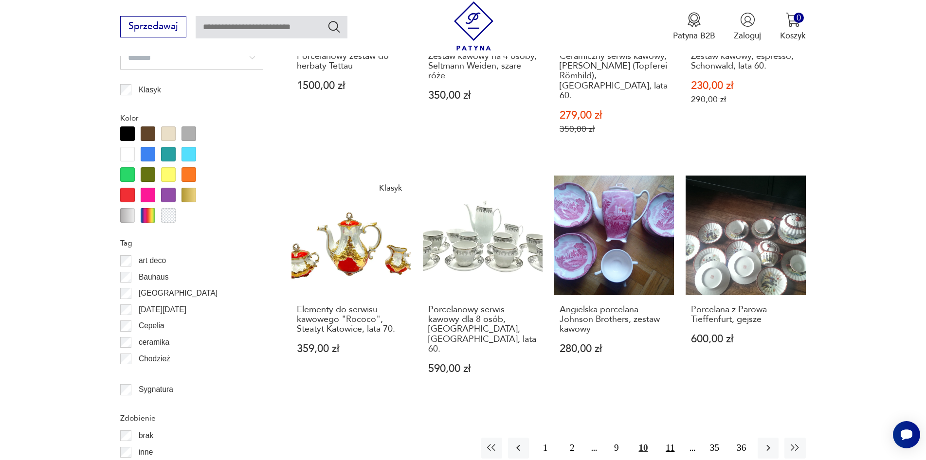
click at [669, 438] on button "11" at bounding box center [670, 448] width 21 height 21
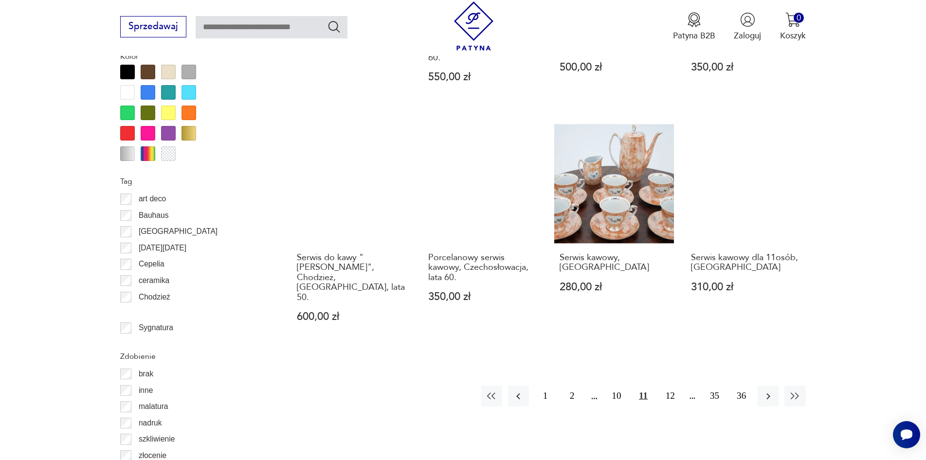
scroll to position [1151, 0]
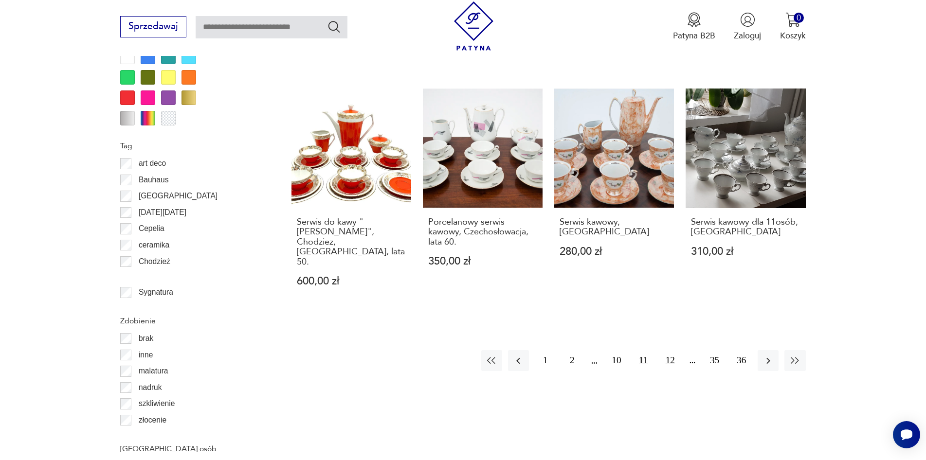
click at [673, 350] on button "12" at bounding box center [670, 360] width 21 height 21
click at [670, 350] on button "13" at bounding box center [670, 360] width 21 height 21
click at [671, 350] on button "14" at bounding box center [670, 360] width 21 height 21
click at [671, 350] on button "15" at bounding box center [670, 360] width 21 height 21
click at [794, 355] on icon "button" at bounding box center [795, 361] width 12 height 12
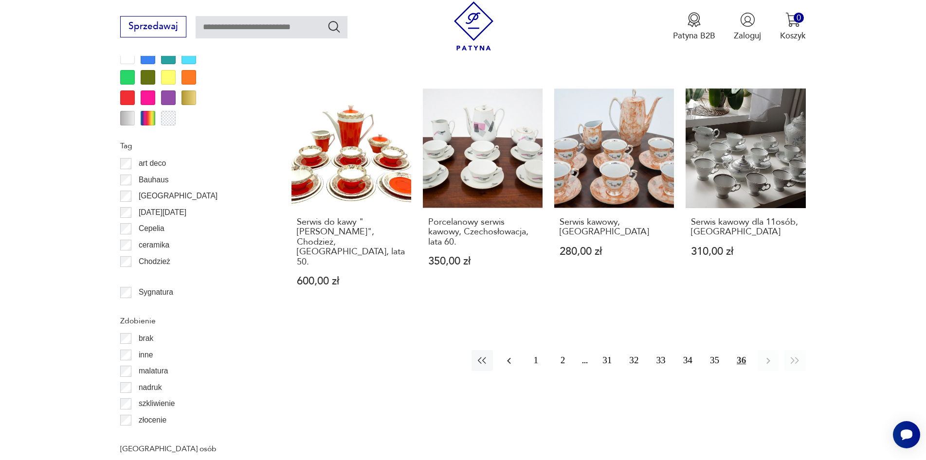
click at [508, 358] on icon "button" at bounding box center [509, 361] width 4 height 6
click at [510, 355] on icon "button" at bounding box center [509, 361] width 12 height 12
click at [510, 358] on icon "button" at bounding box center [509, 361] width 4 height 6
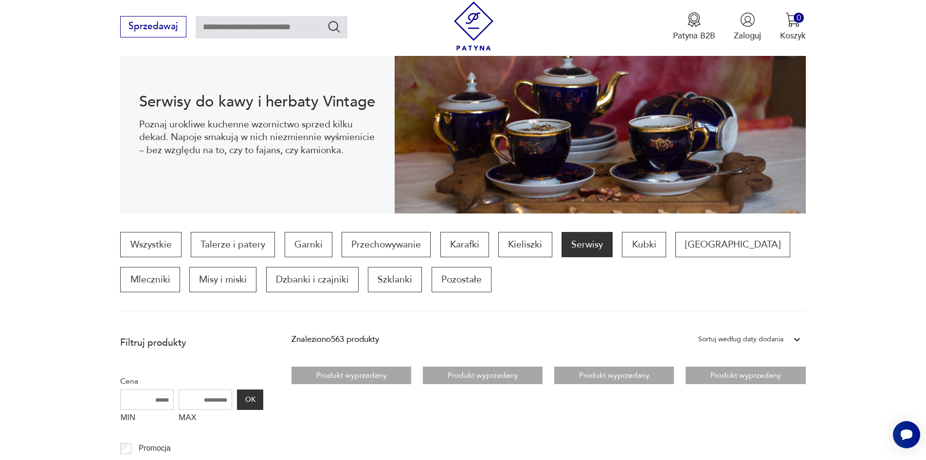
scroll to position [80, 0]
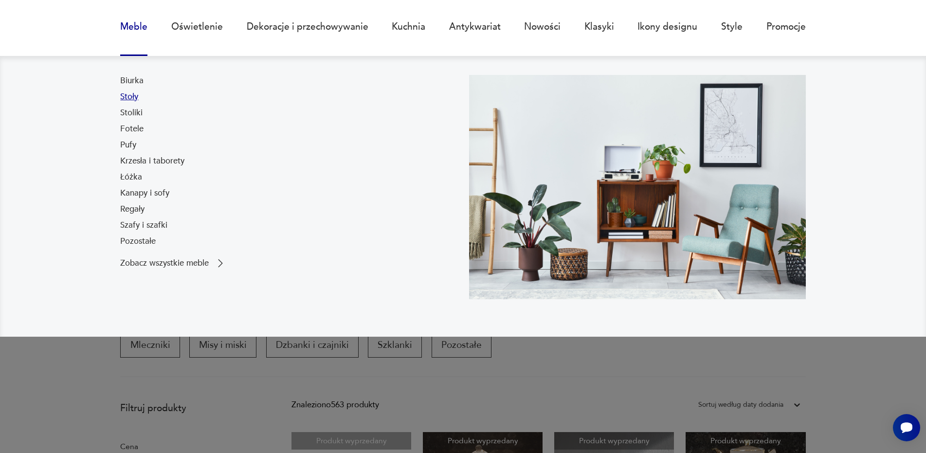
click at [130, 98] on link "Stoły" at bounding box center [129, 97] width 18 height 12
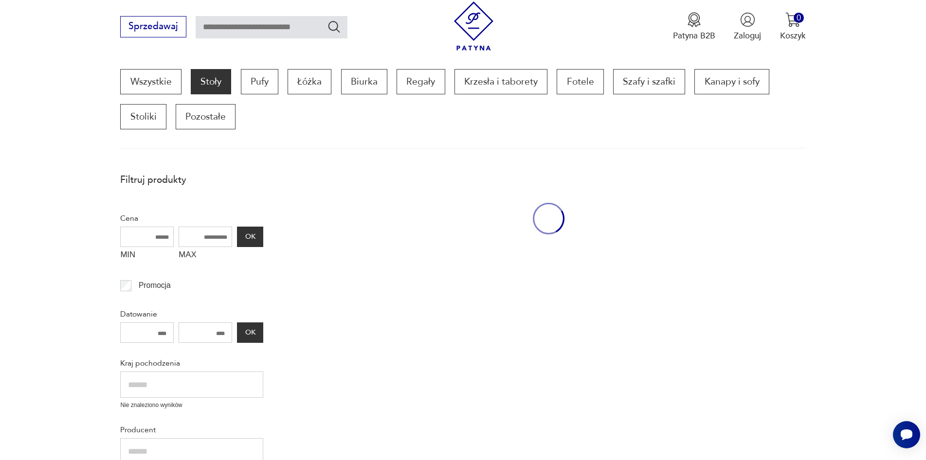
scroll to position [329, 0]
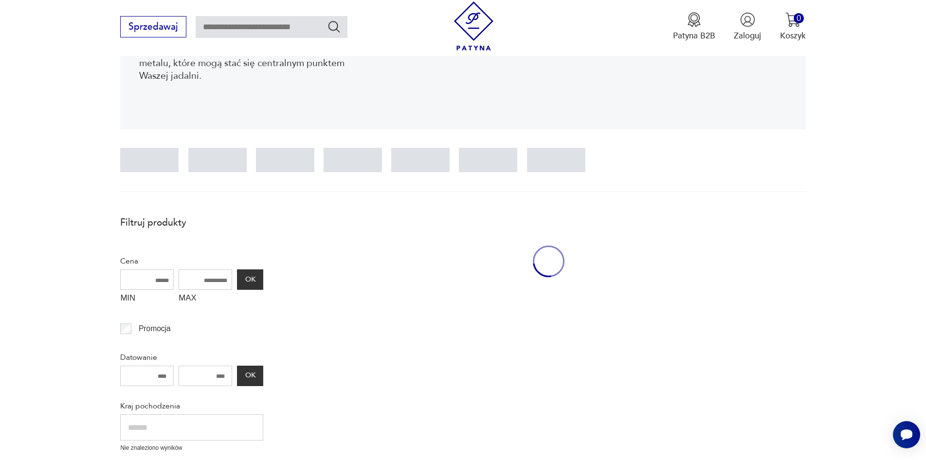
scroll to position [80, 0]
